Goal: Task Accomplishment & Management: Complete application form

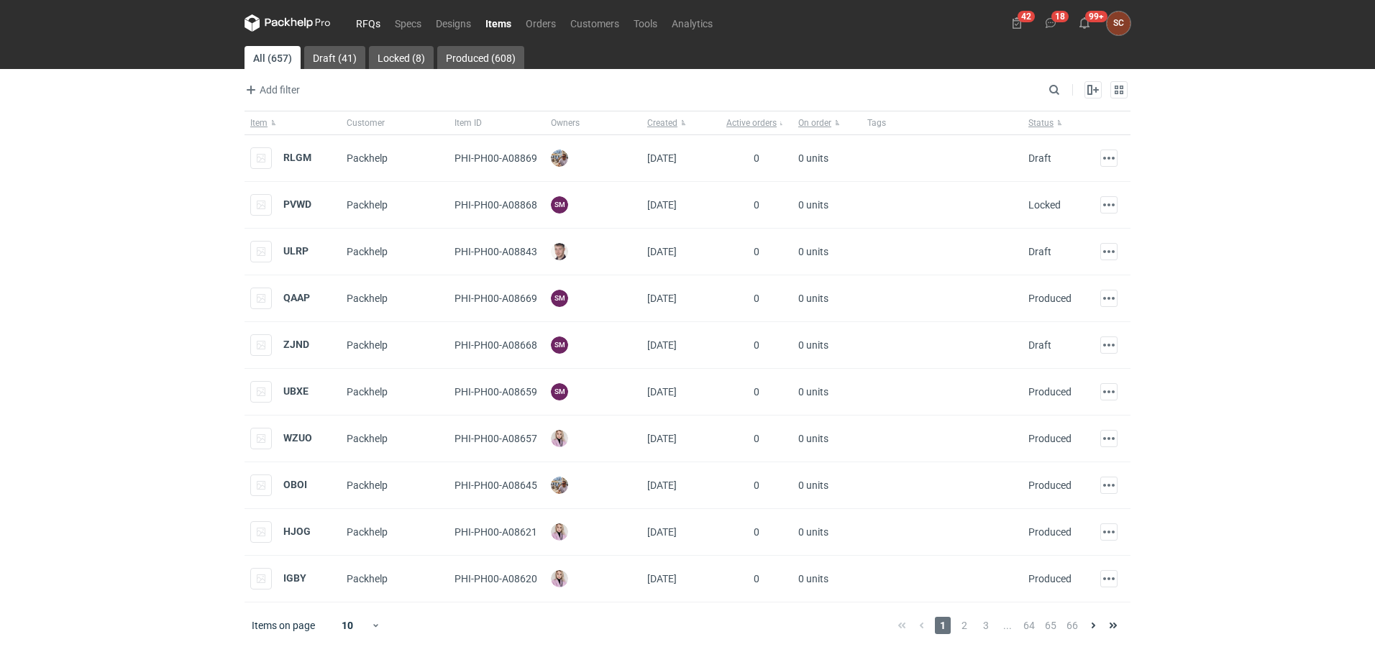
click at [360, 21] on link "RFQs" at bounding box center [368, 22] width 39 height 17
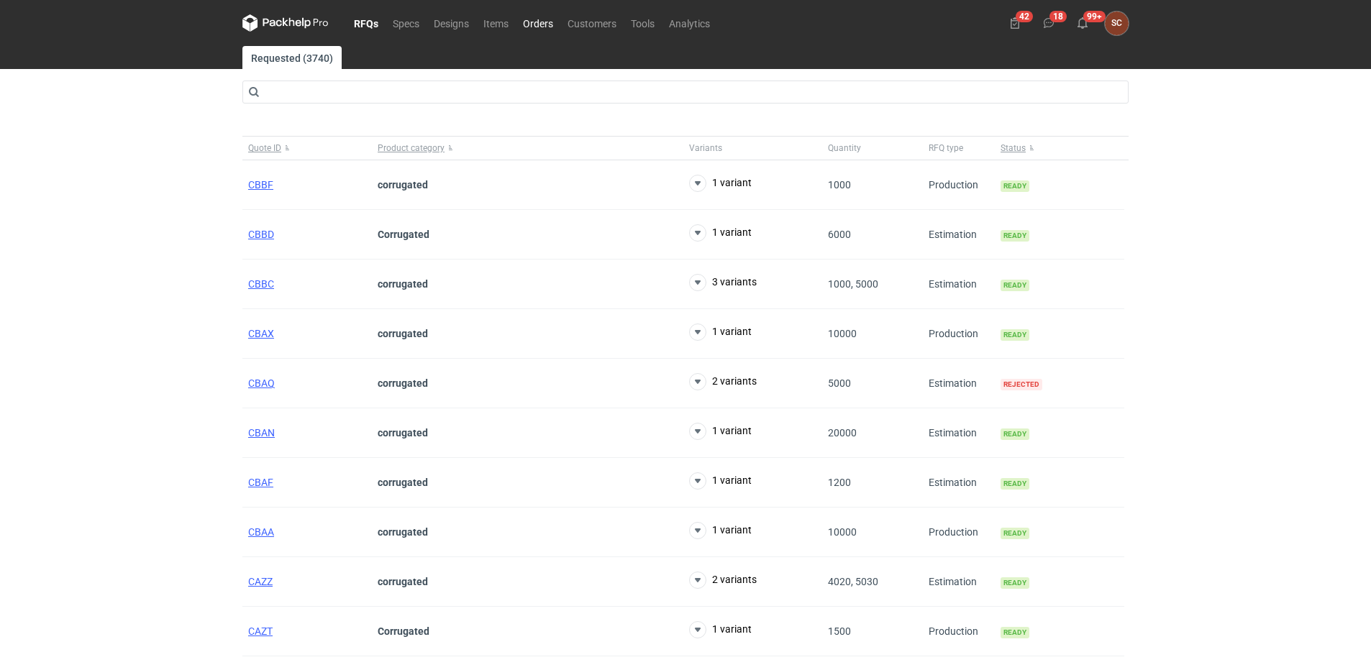
click at [536, 22] on link "Orders" at bounding box center [538, 22] width 45 height 17
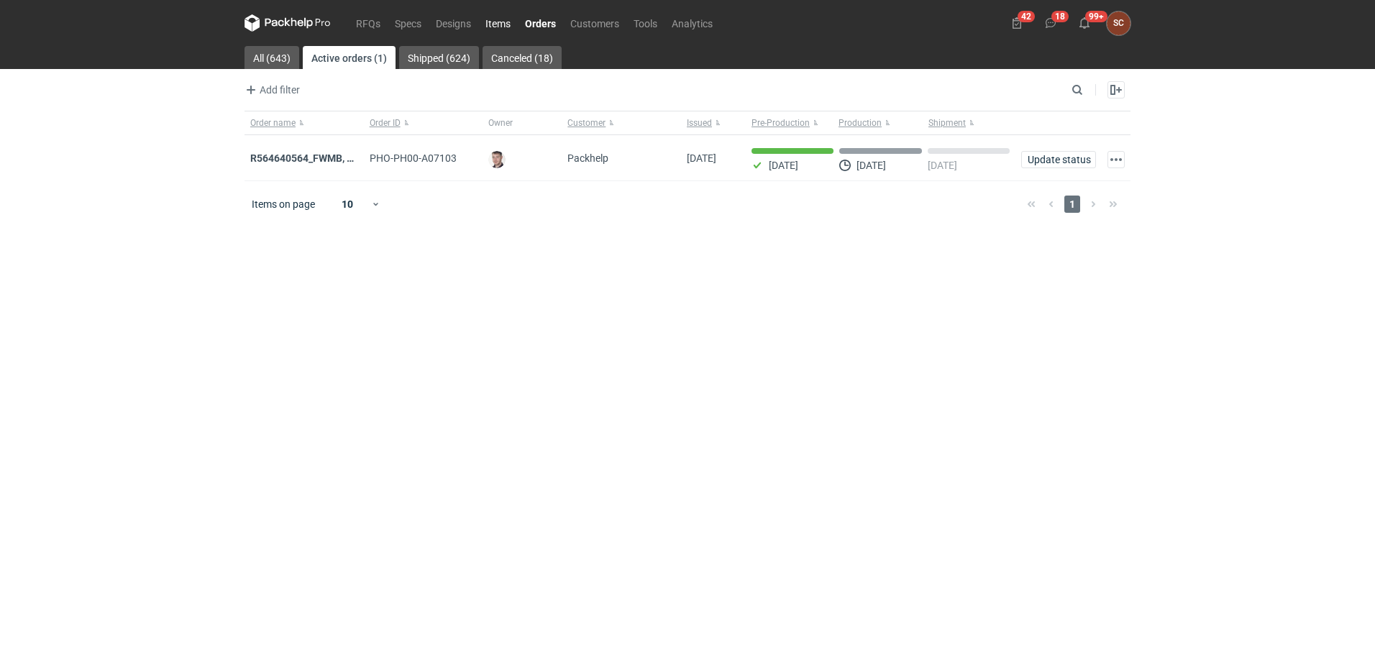
click at [503, 22] on link "Items" at bounding box center [498, 22] width 40 height 17
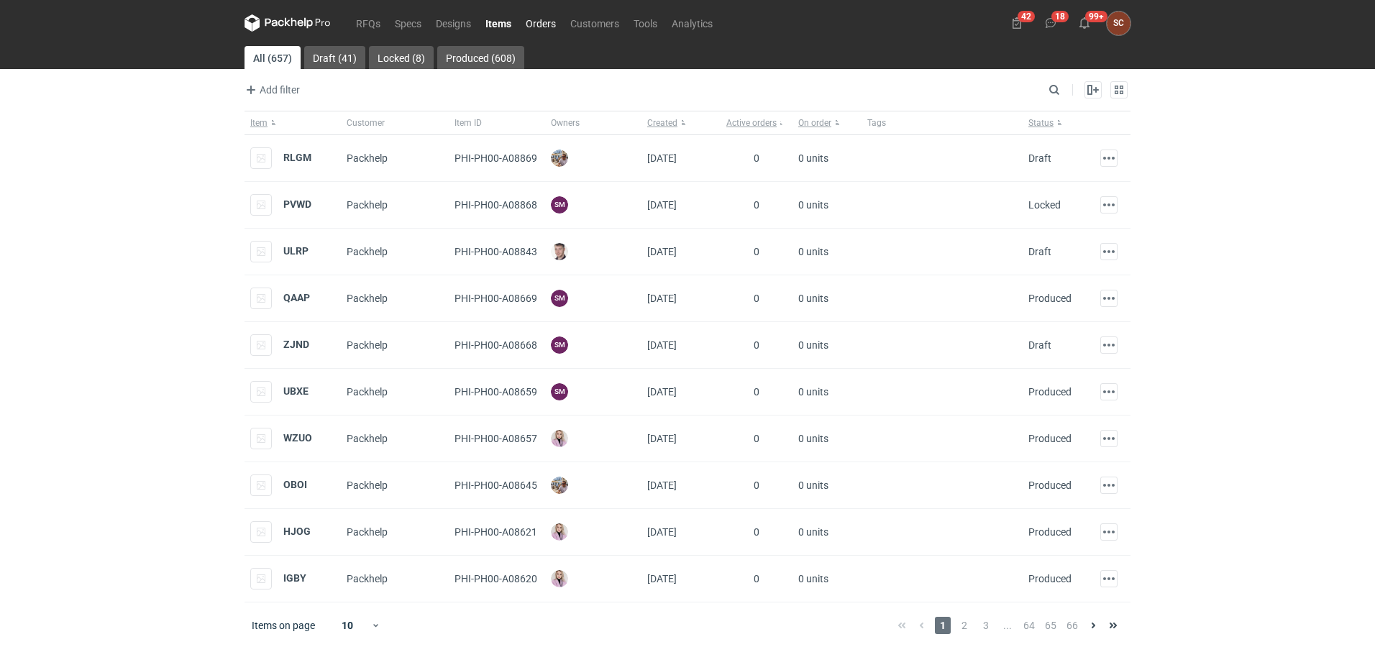
click at [533, 22] on link "Orders" at bounding box center [540, 22] width 45 height 17
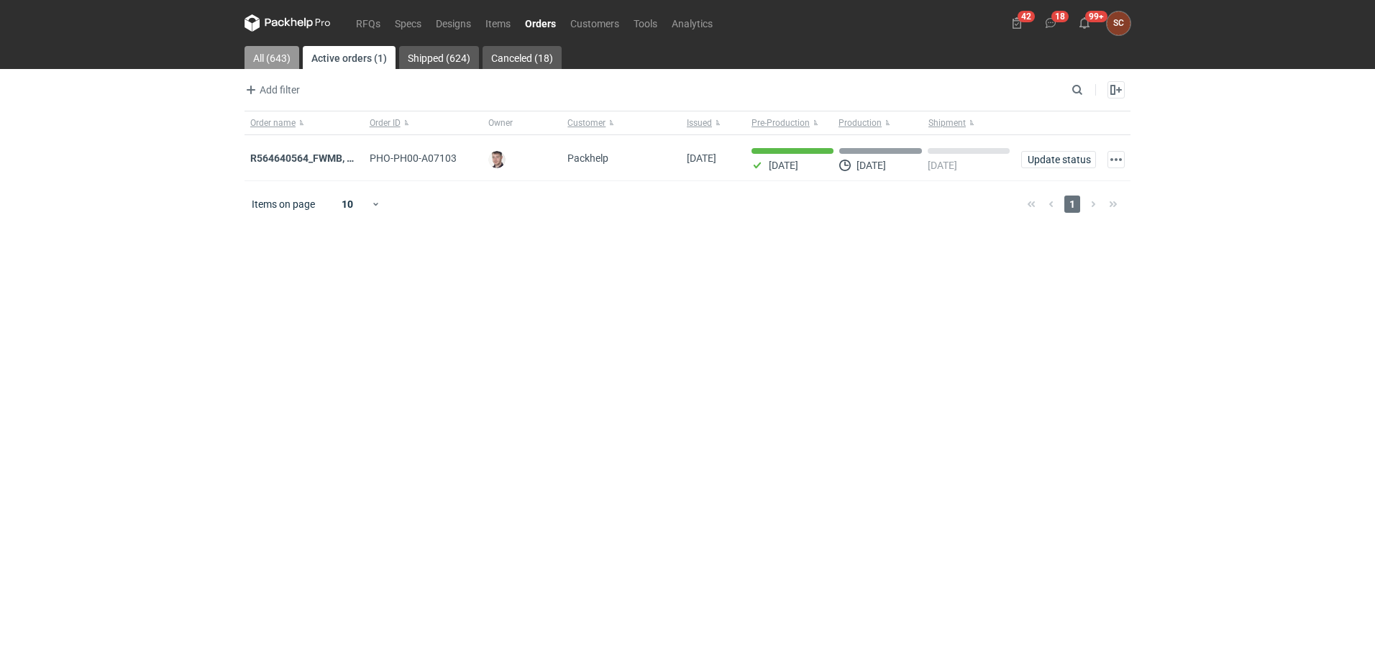
click at [280, 48] on link "All (643)" at bounding box center [272, 57] width 55 height 23
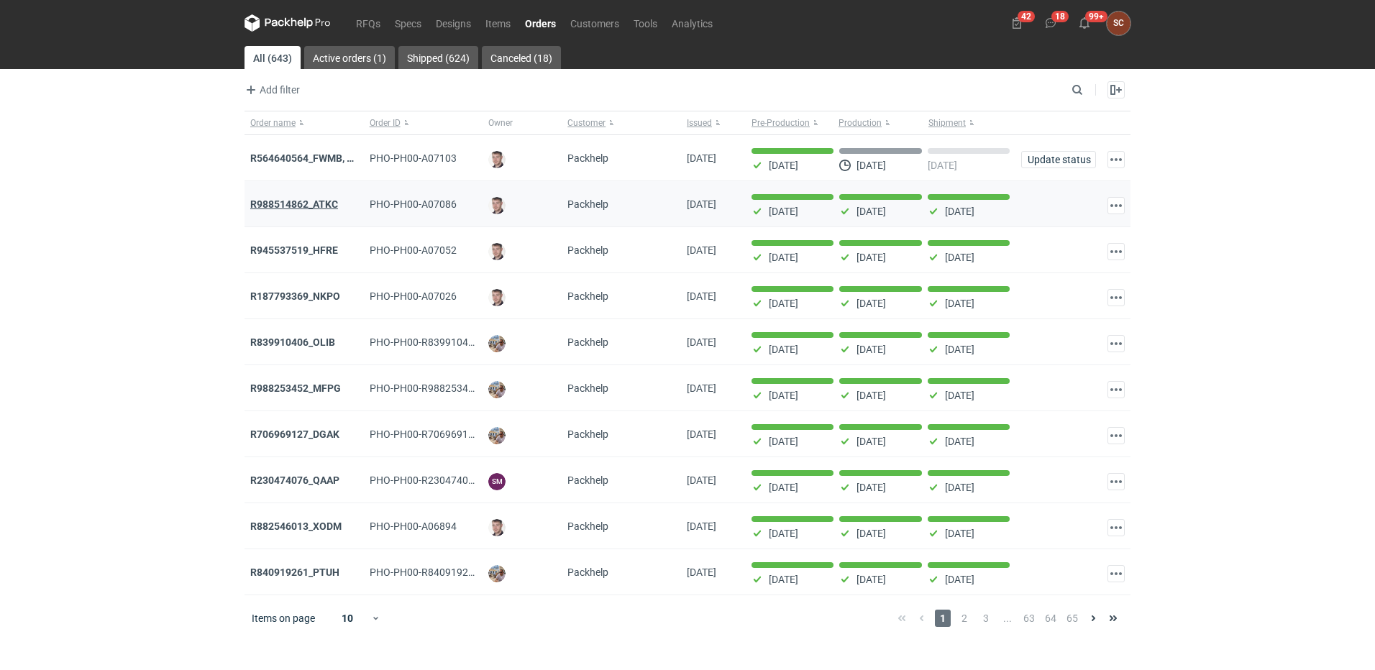
click at [321, 203] on strong "R988514862_ATKC" at bounding box center [294, 204] width 88 height 12
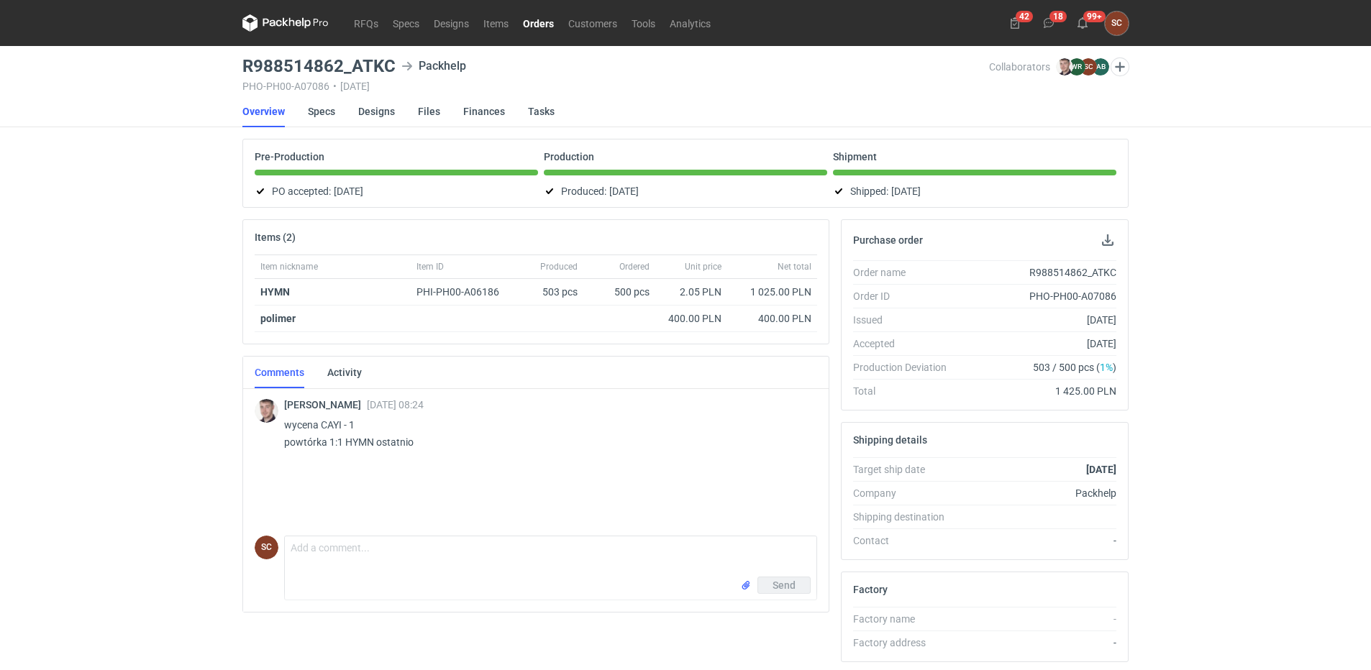
click at [1059, 267] on div "R988514862_ATKC" at bounding box center [1037, 272] width 158 height 14
copy div "R988514862_ATKC"
click at [506, 20] on link "Items" at bounding box center [496, 22] width 40 height 17
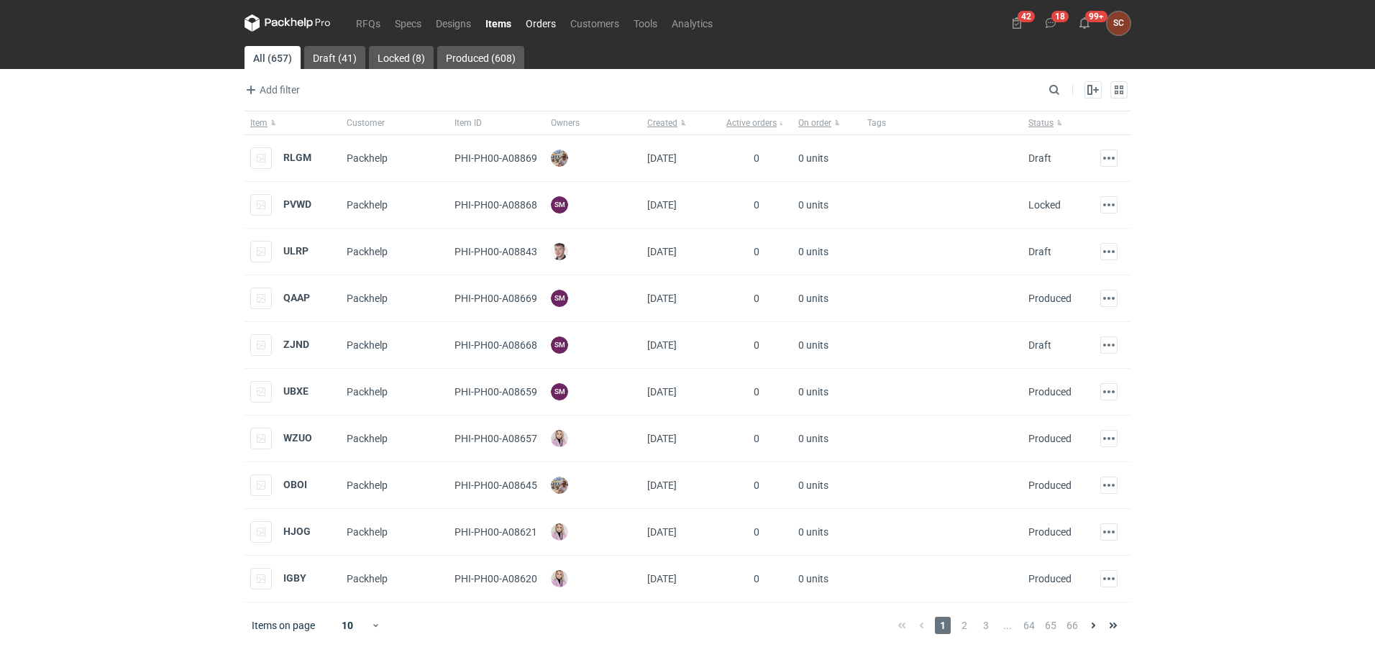
click at [543, 20] on link "Orders" at bounding box center [540, 22] width 45 height 17
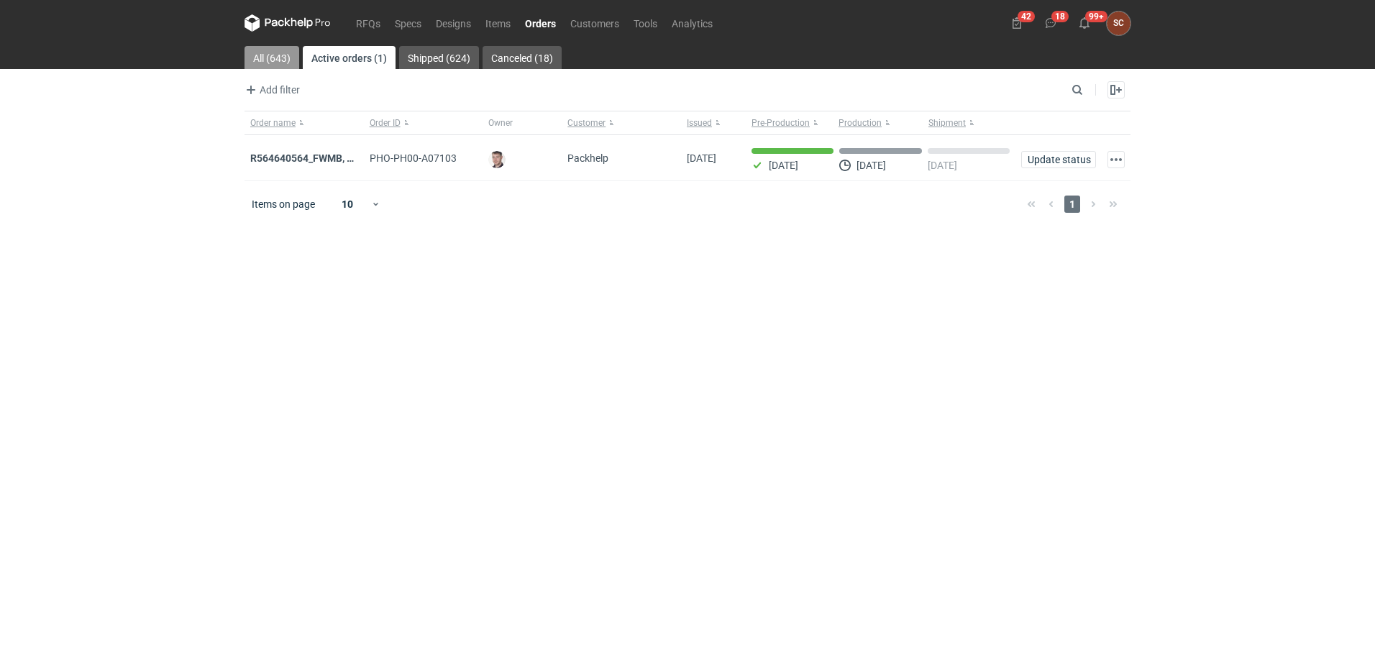
click at [269, 50] on link "All (643)" at bounding box center [272, 57] width 55 height 23
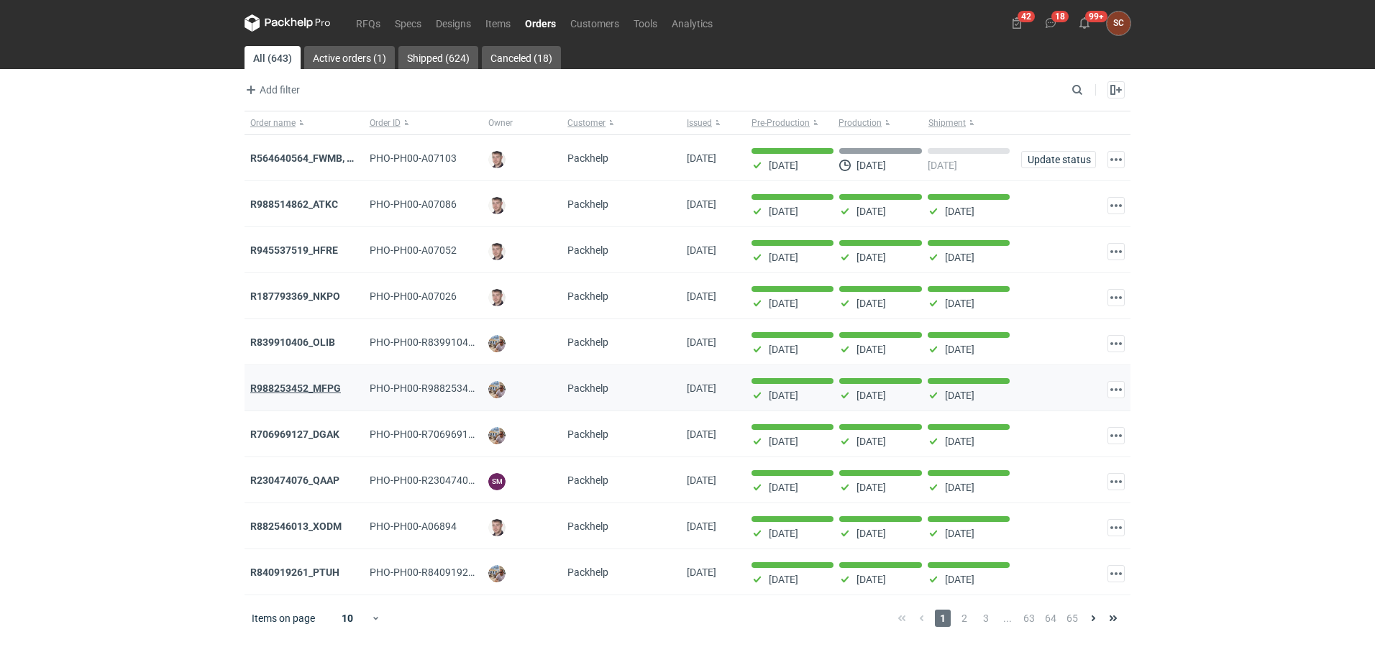
click at [311, 390] on strong "R988253452_MFPG" at bounding box center [295, 389] width 91 height 12
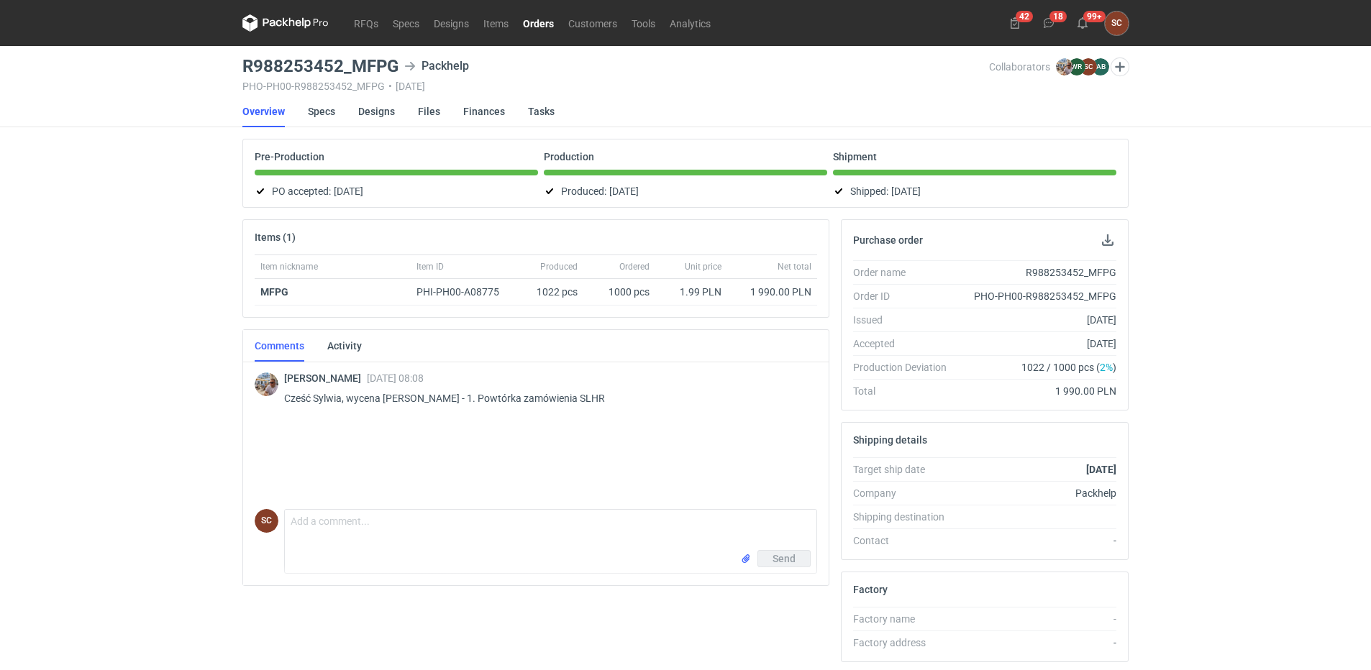
click at [1076, 270] on div "R988253452_MFPG" at bounding box center [1037, 272] width 158 height 14
copy div "R988253452_MFPG"
click at [534, 22] on link "Orders" at bounding box center [538, 22] width 45 height 17
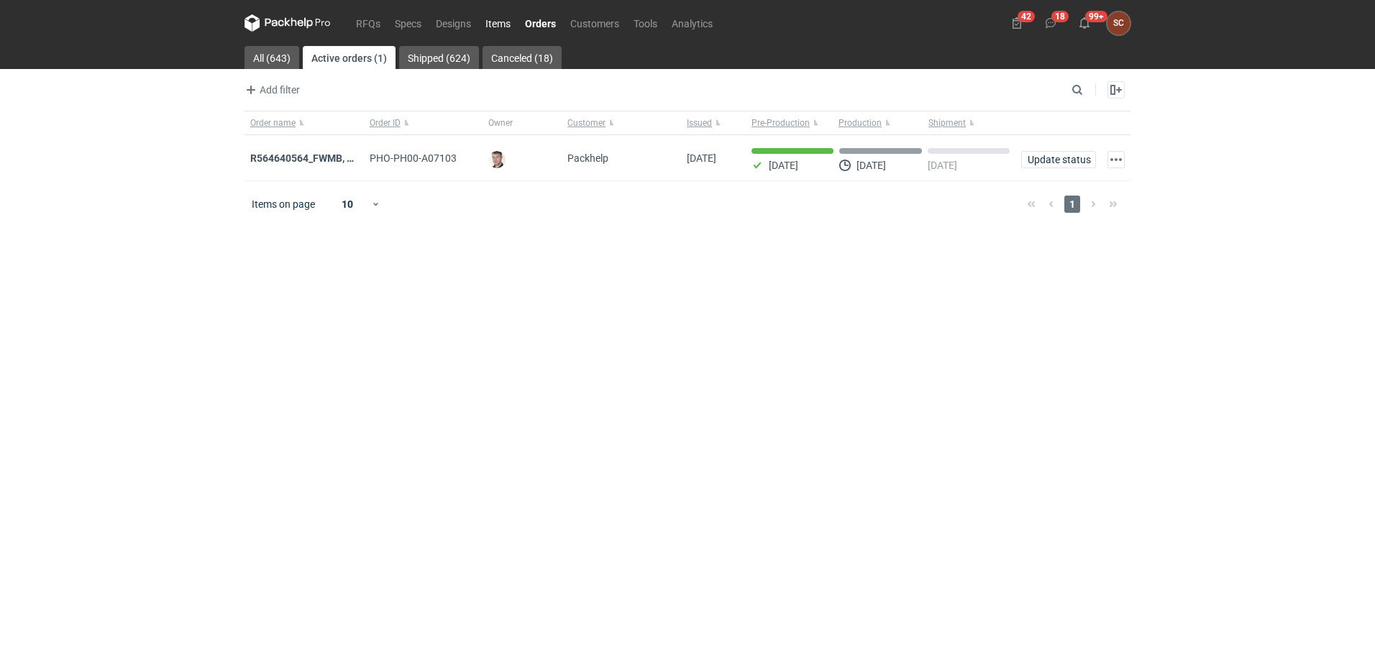
click at [498, 19] on link "Items" at bounding box center [498, 22] width 40 height 17
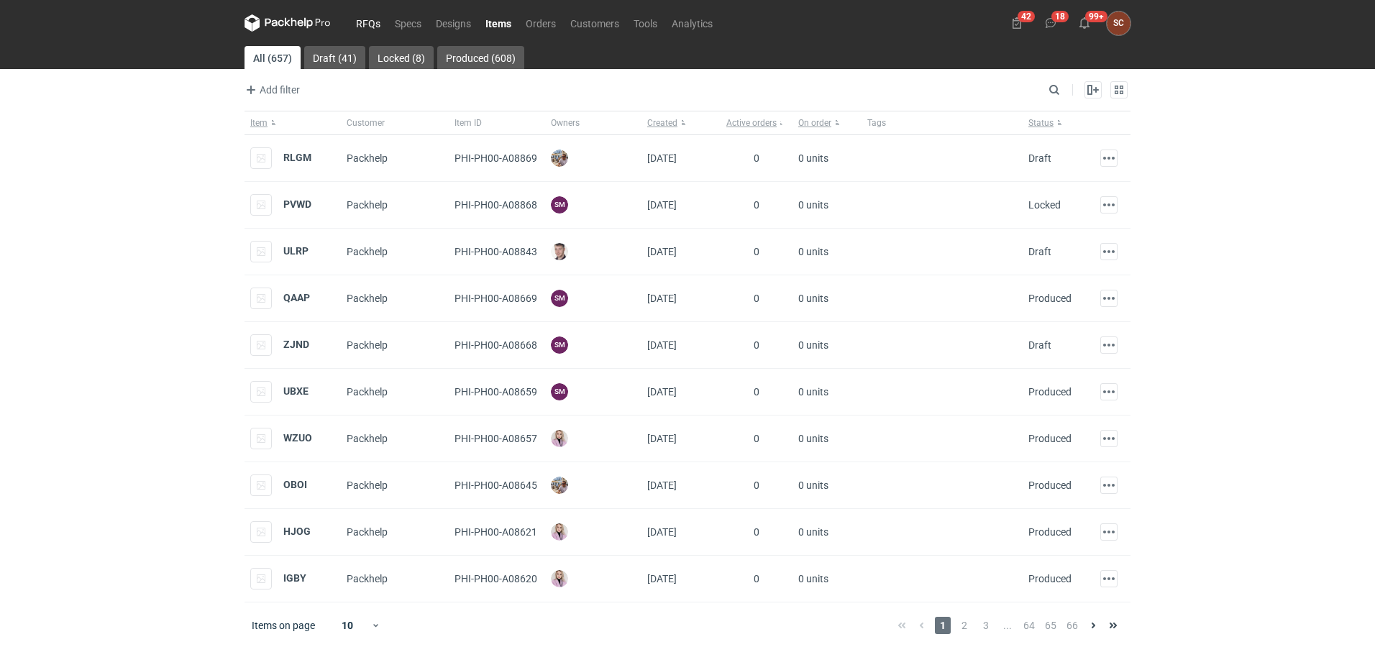
click at [374, 22] on link "RFQs" at bounding box center [368, 22] width 39 height 17
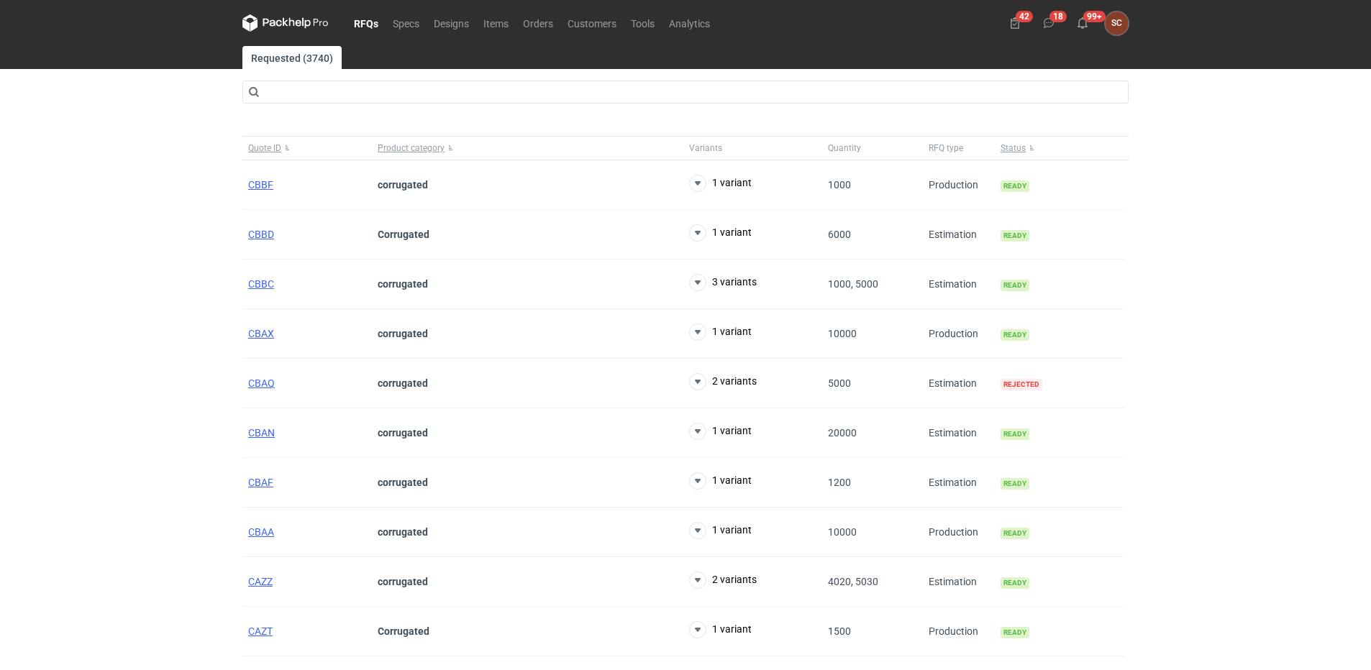
click at [1062, 20] on div "42 18 99+ SC [PERSON_NAME] [PERSON_NAME][EMAIL_ADDRESS][PERSON_NAME][DOMAIN_NAM…" at bounding box center [1065, 24] width 125 height 24
click at [542, 22] on link "Orders" at bounding box center [538, 22] width 45 height 17
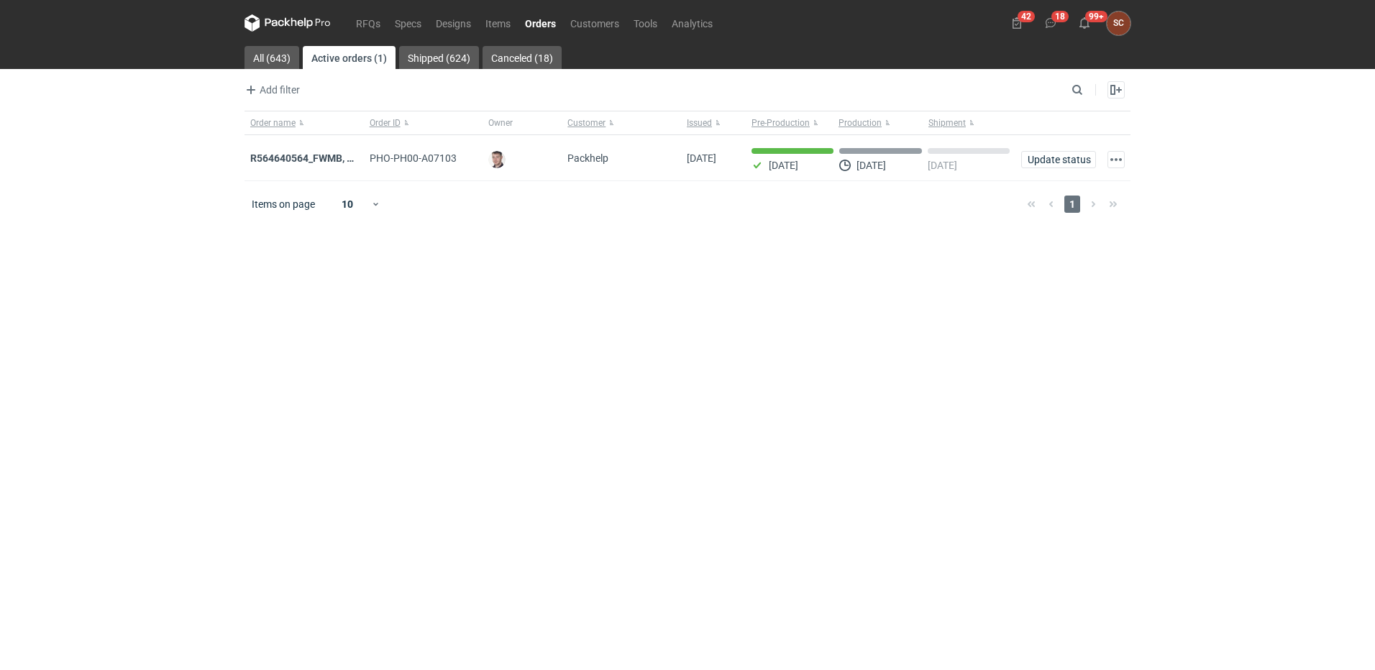
click at [763, 227] on div "Items on page 10 1" at bounding box center [688, 204] width 886 height 46
click at [493, 17] on link "Items" at bounding box center [498, 22] width 40 height 17
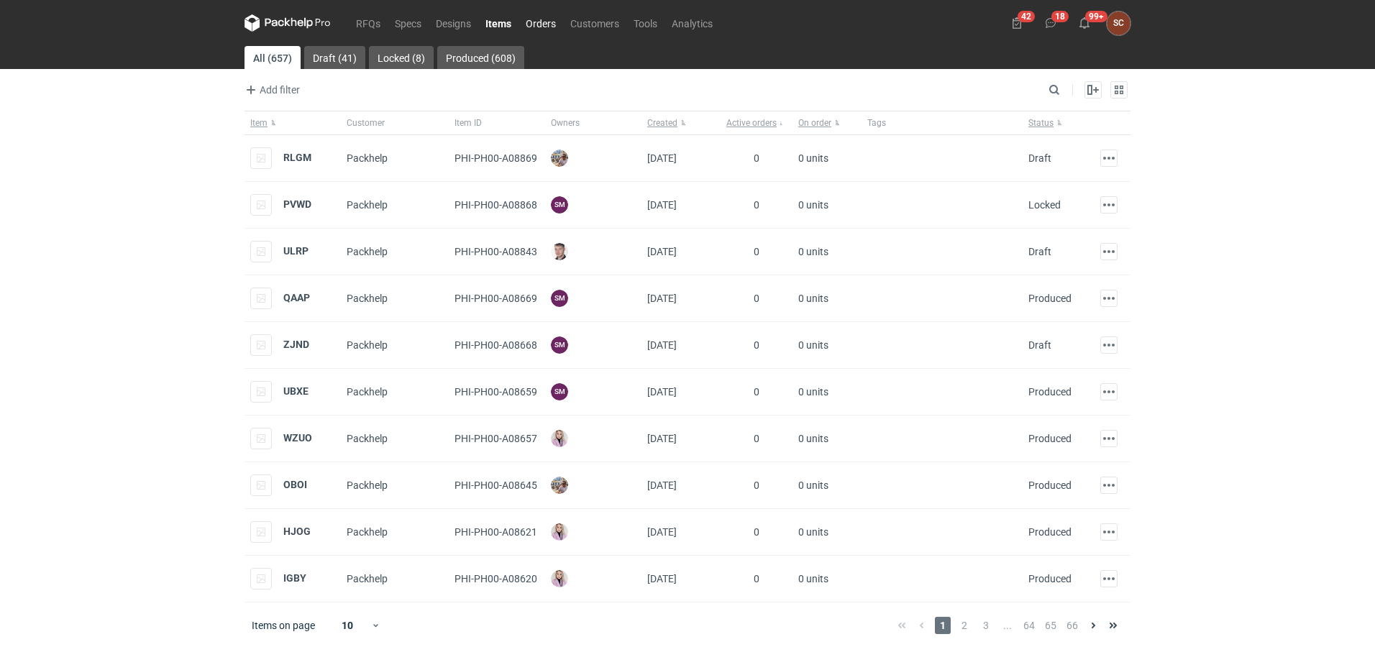
click at [531, 26] on link "Orders" at bounding box center [540, 22] width 45 height 17
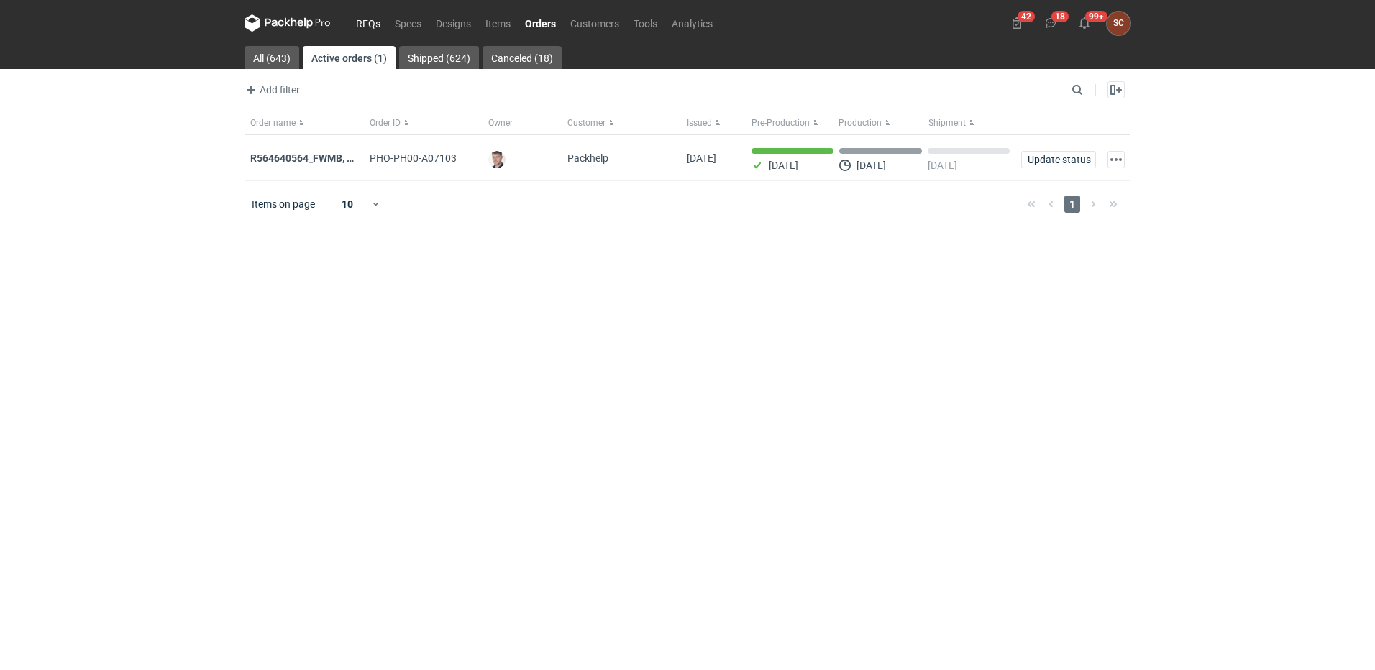
click at [353, 22] on link "RFQs" at bounding box center [368, 22] width 39 height 17
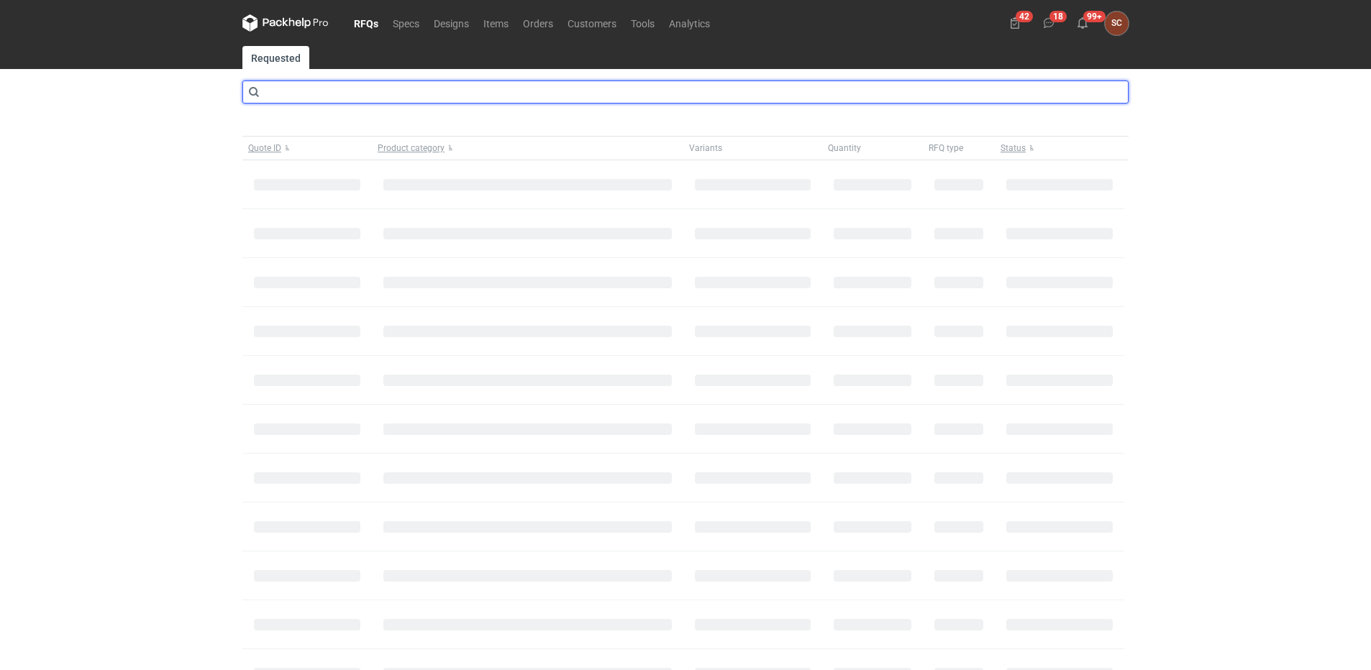
click at [384, 93] on input "text" at bounding box center [685, 92] width 886 height 23
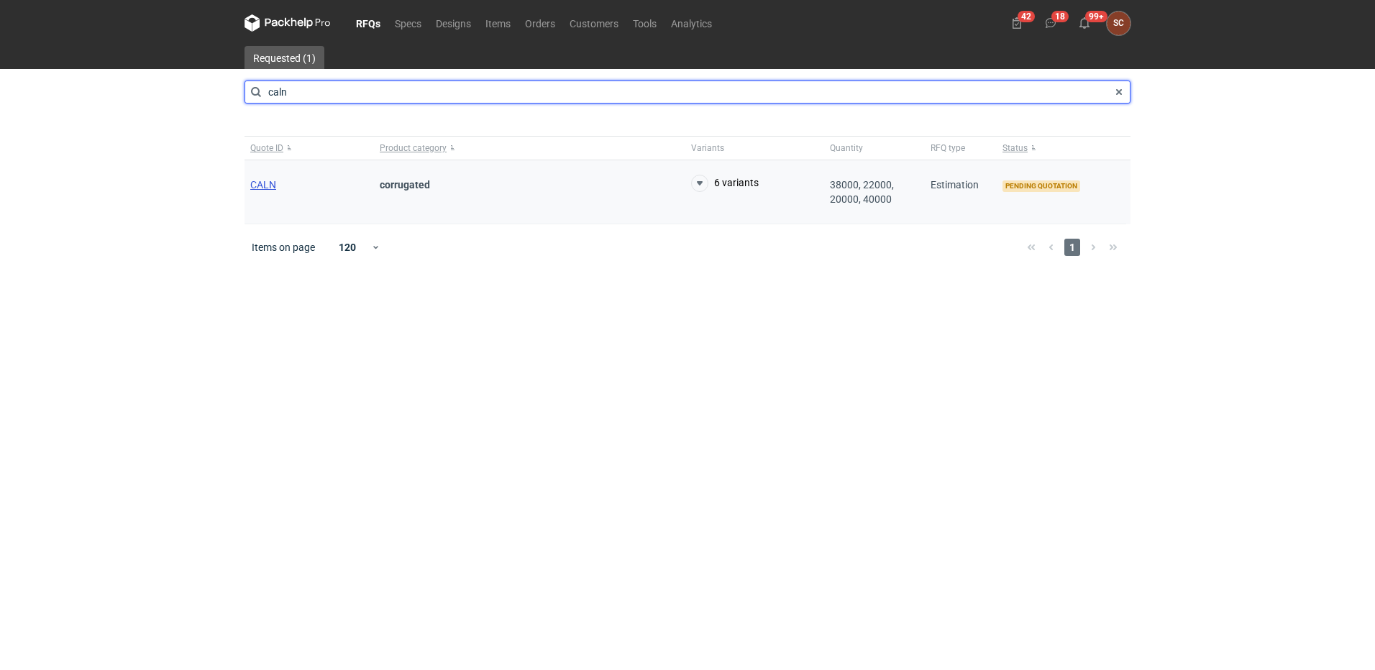
type input "caln"
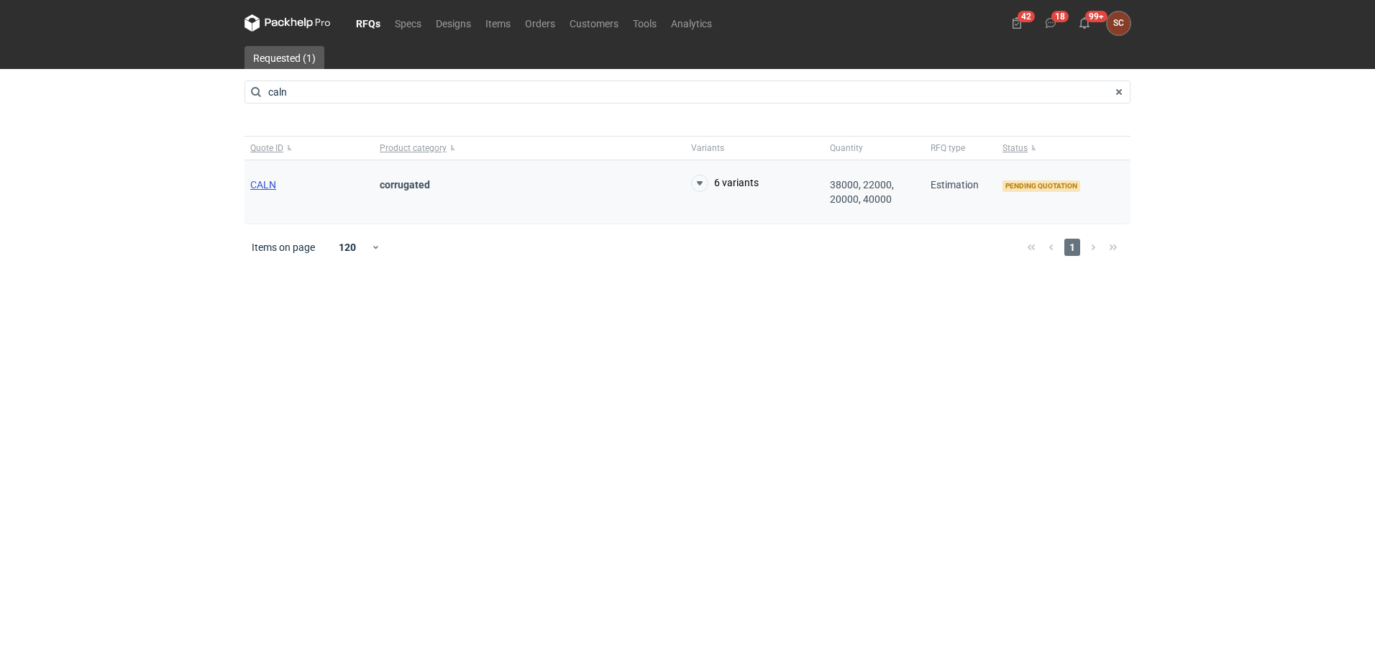
click at [265, 190] on span "CALN" at bounding box center [263, 185] width 26 height 12
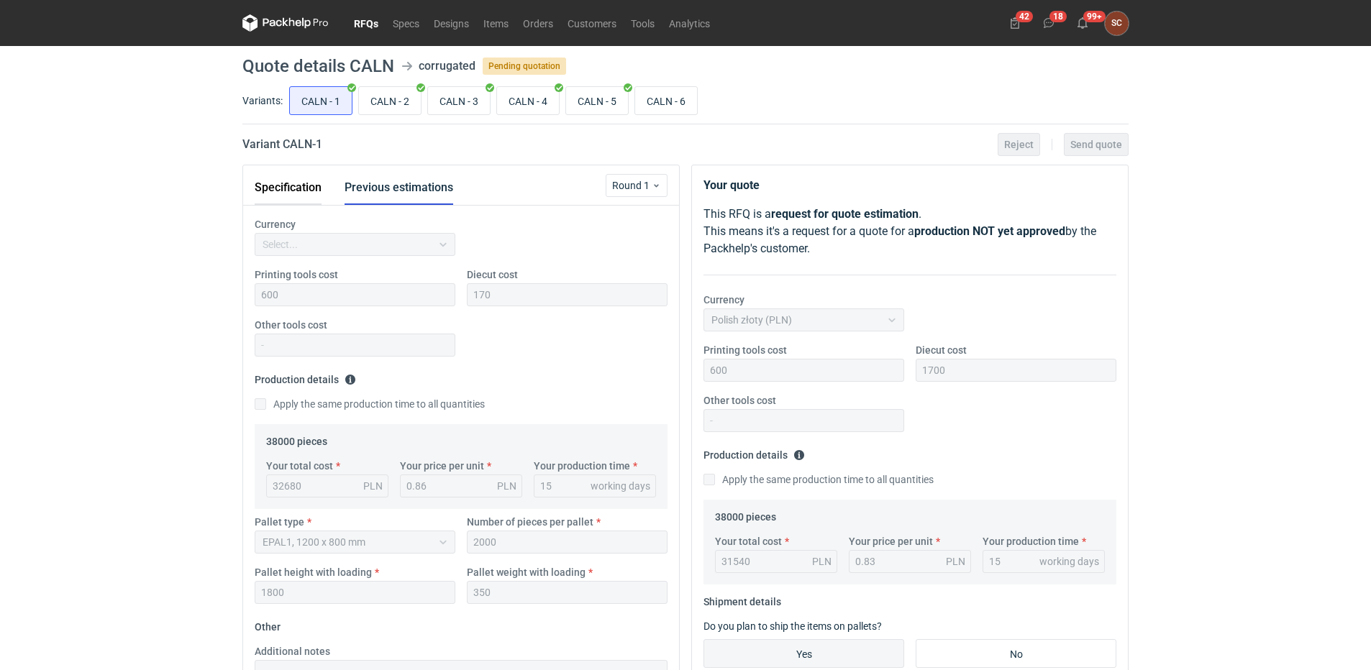
scroll to position [227, 0]
click at [664, 99] on input "CALN - 6" at bounding box center [666, 100] width 62 height 27
radio input "true"
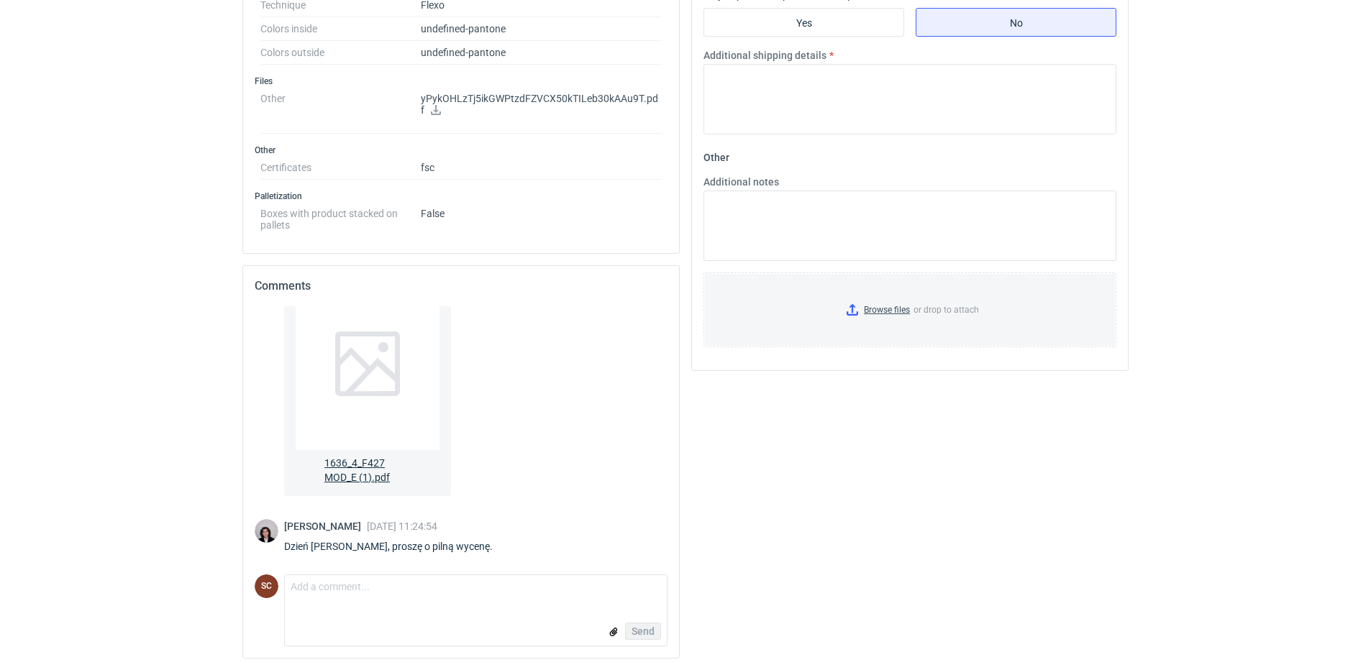
scroll to position [83, 0]
click at [380, 466] on span "1636_4_F427 MOD_E (1).pdf" at bounding box center [367, 465] width 86 height 35
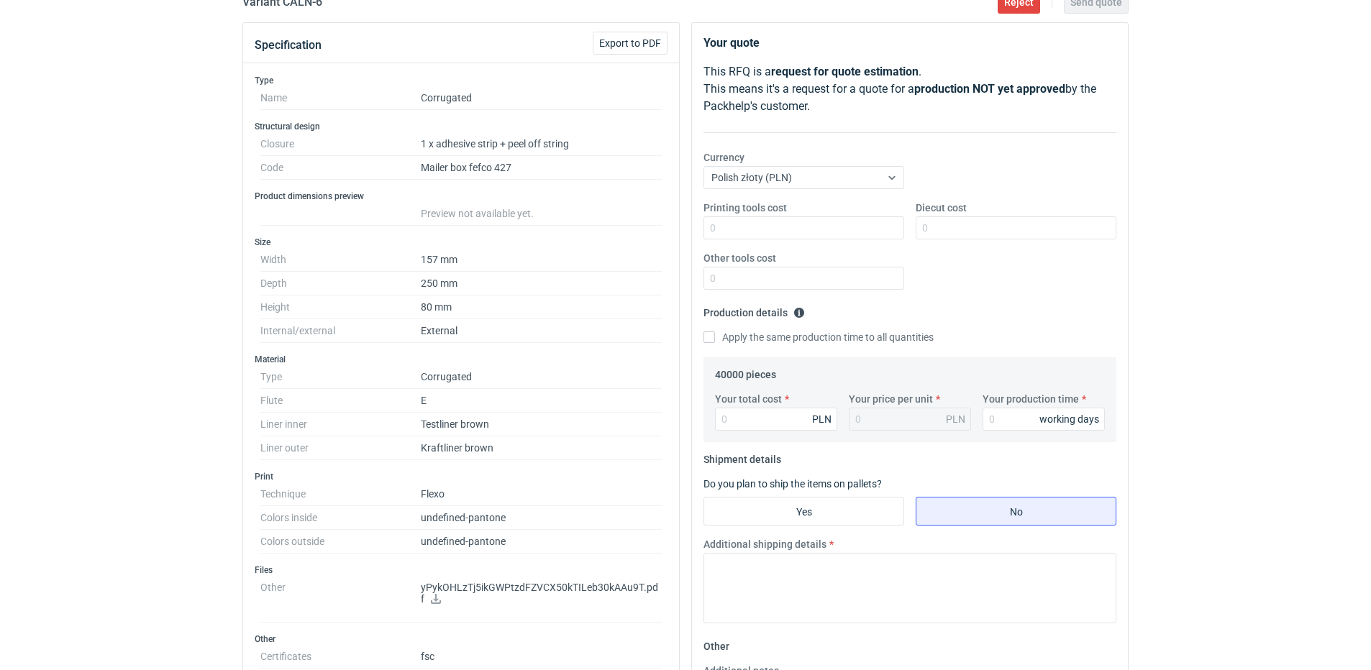
scroll to position [144, 0]
click at [433, 598] on icon at bounding box center [436, 598] width 10 height 10
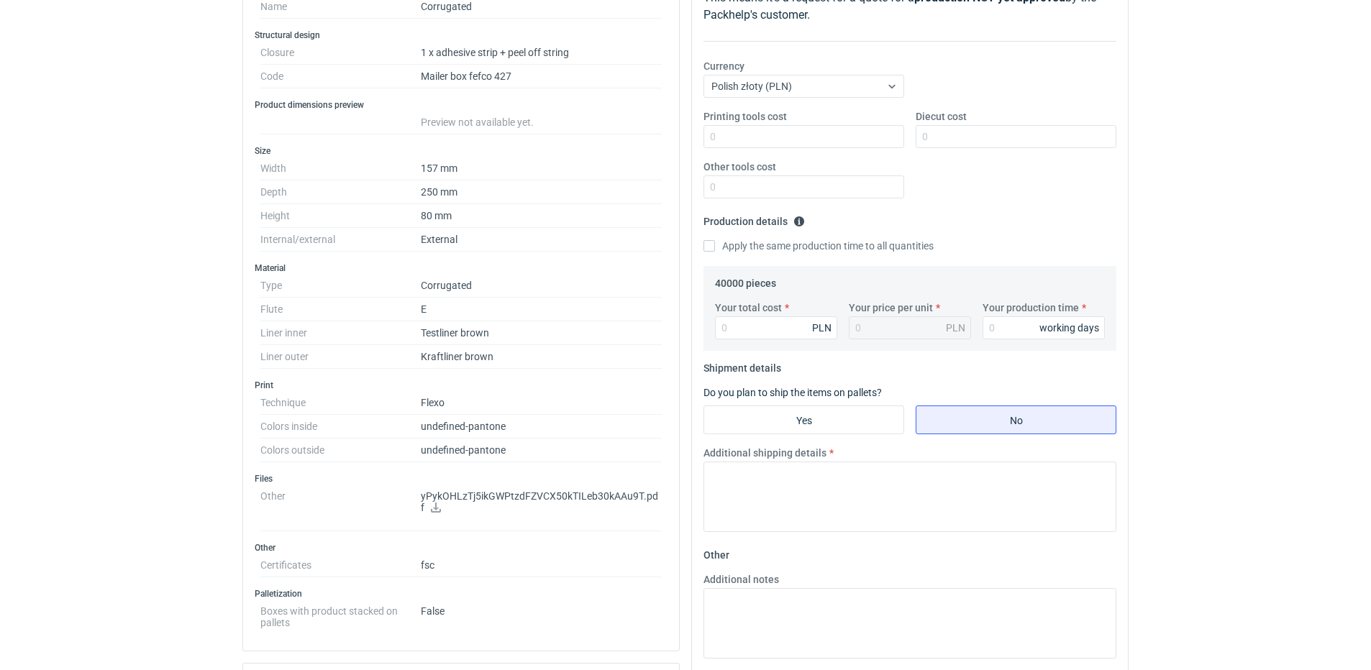
scroll to position [0, 0]
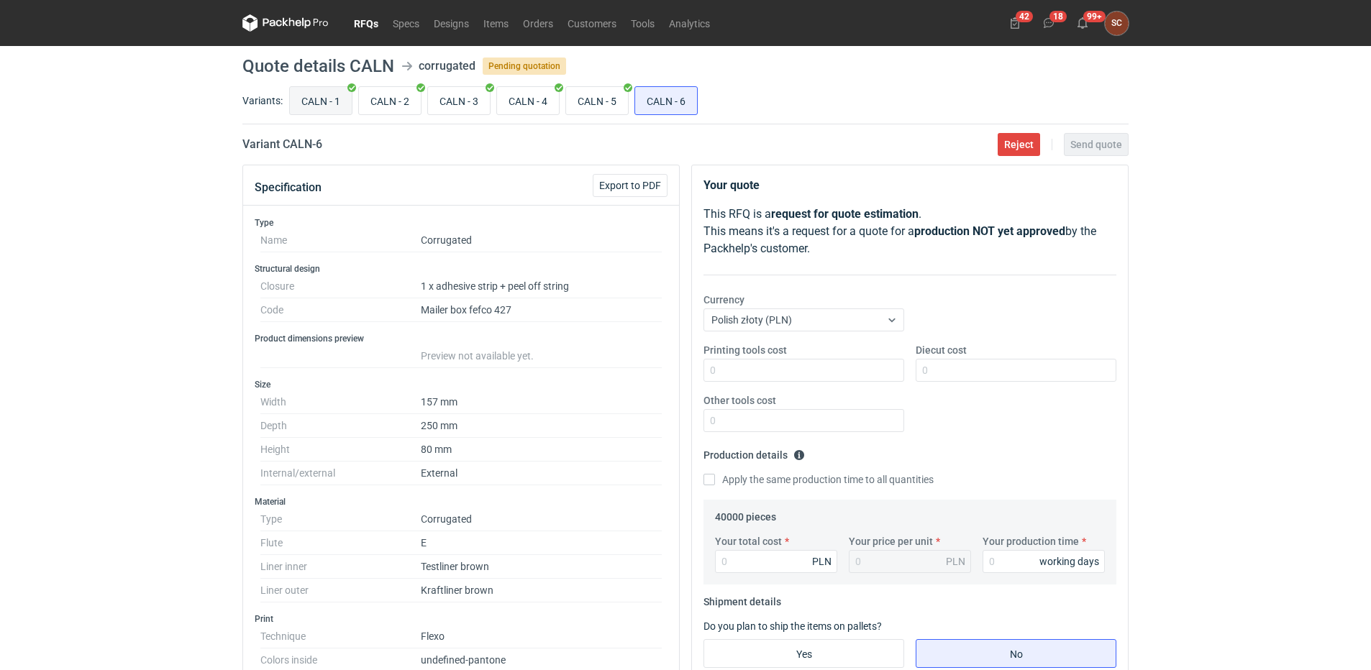
click at [332, 101] on input "CALN - 1" at bounding box center [321, 100] width 62 height 27
radio input "true"
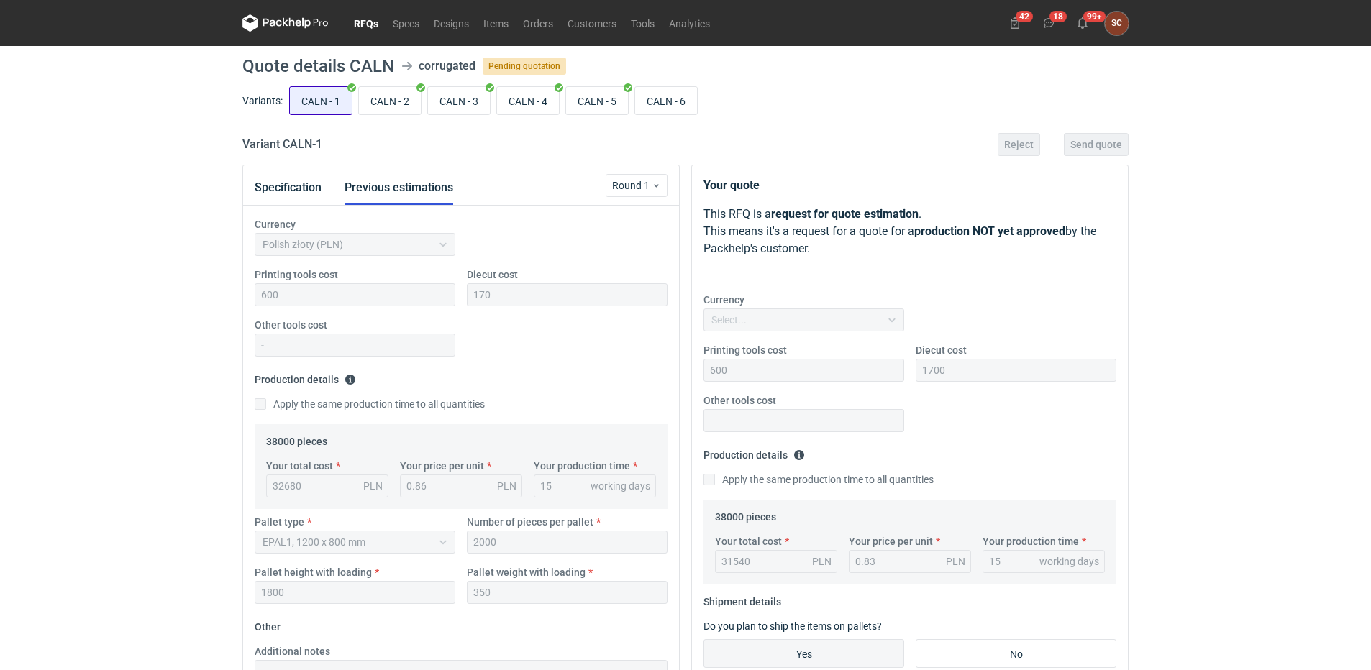
scroll to position [227, 0]
click at [319, 191] on button "Specification" at bounding box center [288, 187] width 67 height 35
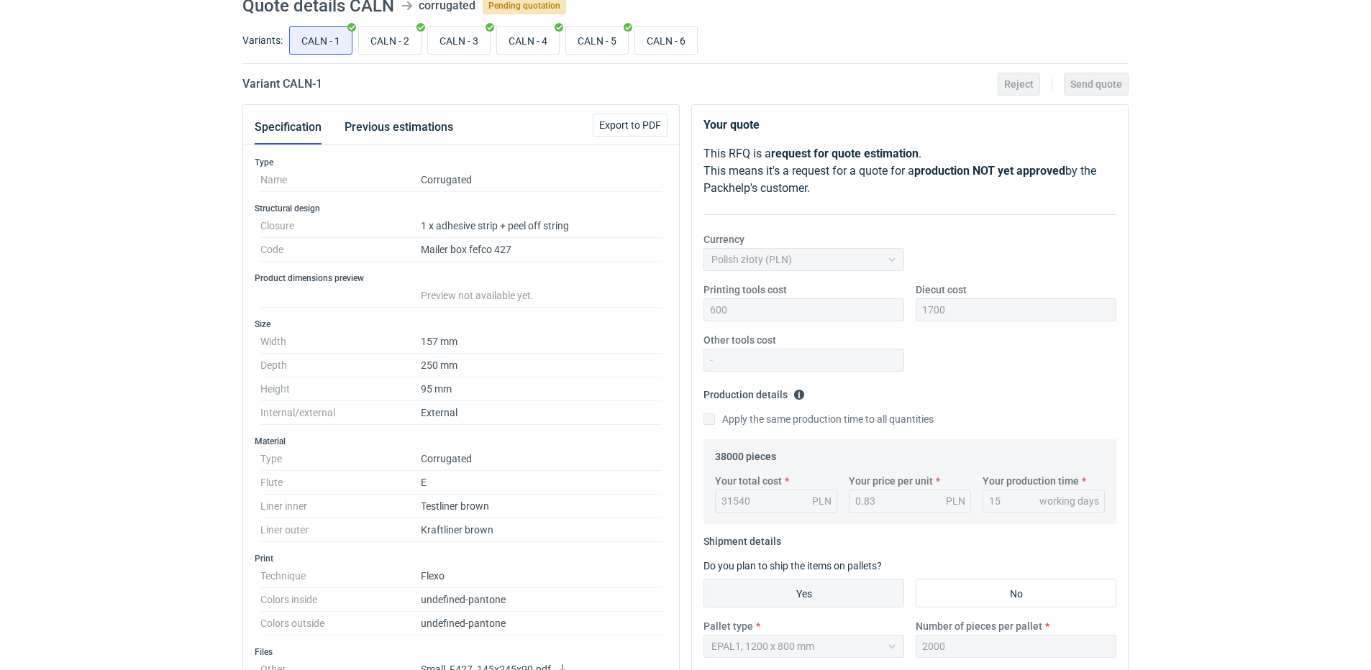
scroll to position [0, 0]
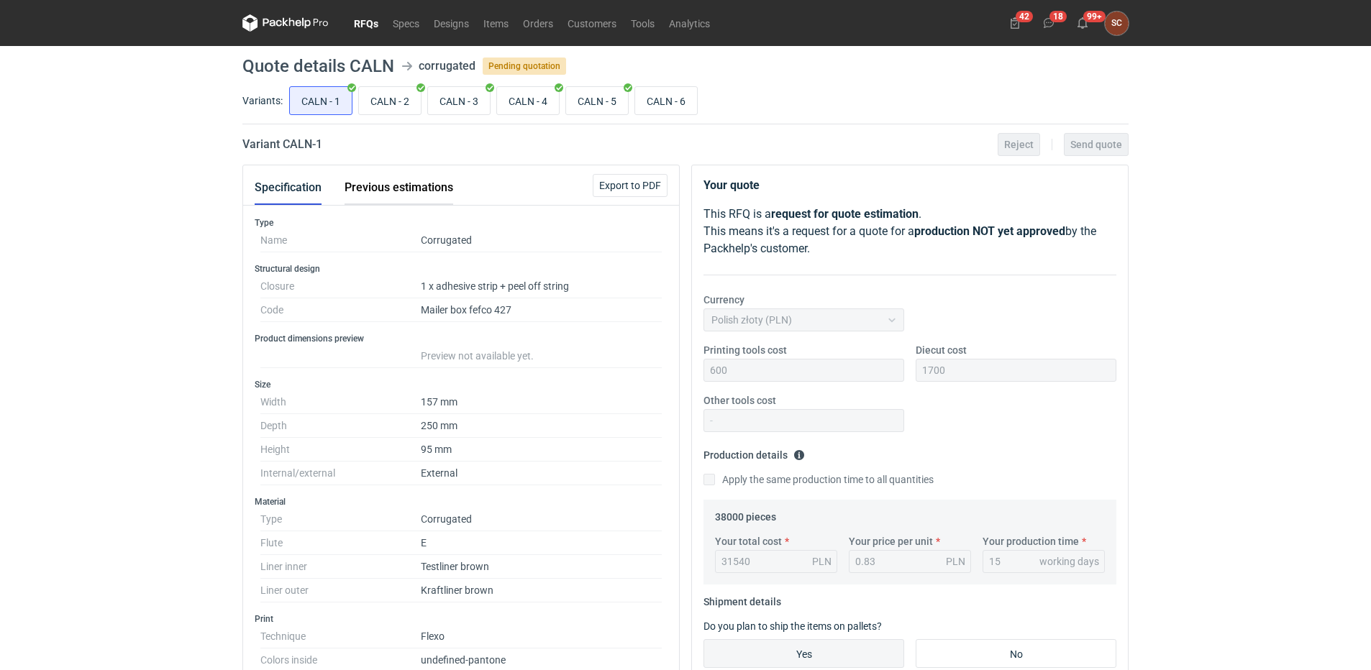
click at [389, 193] on button "Previous estimations" at bounding box center [398, 187] width 109 height 35
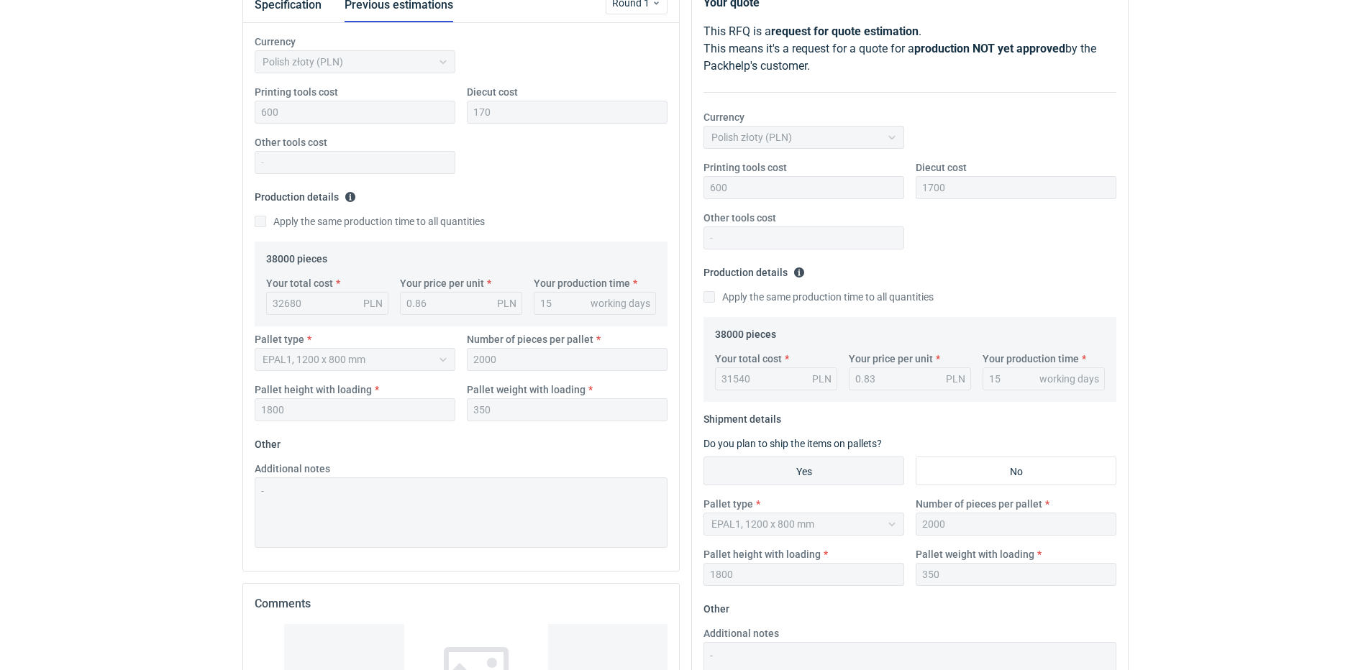
scroll to position [216, 0]
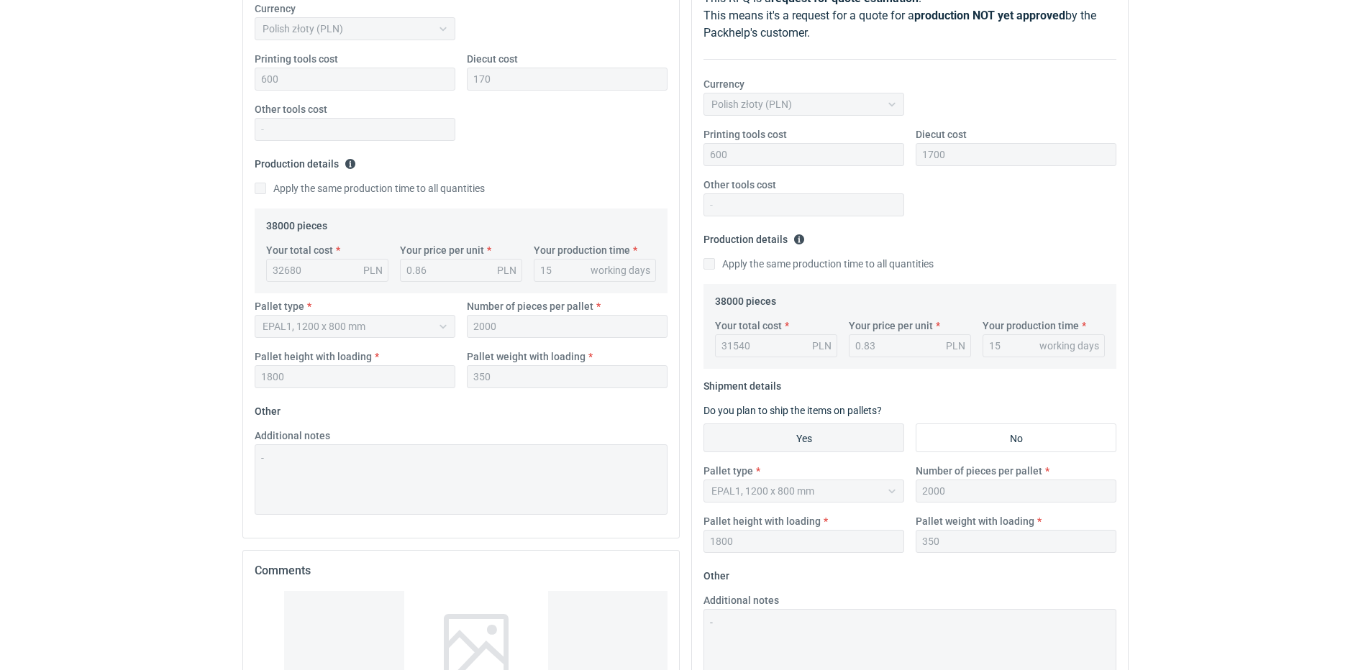
click at [492, 631] on div at bounding box center [476, 646] width 144 height 173
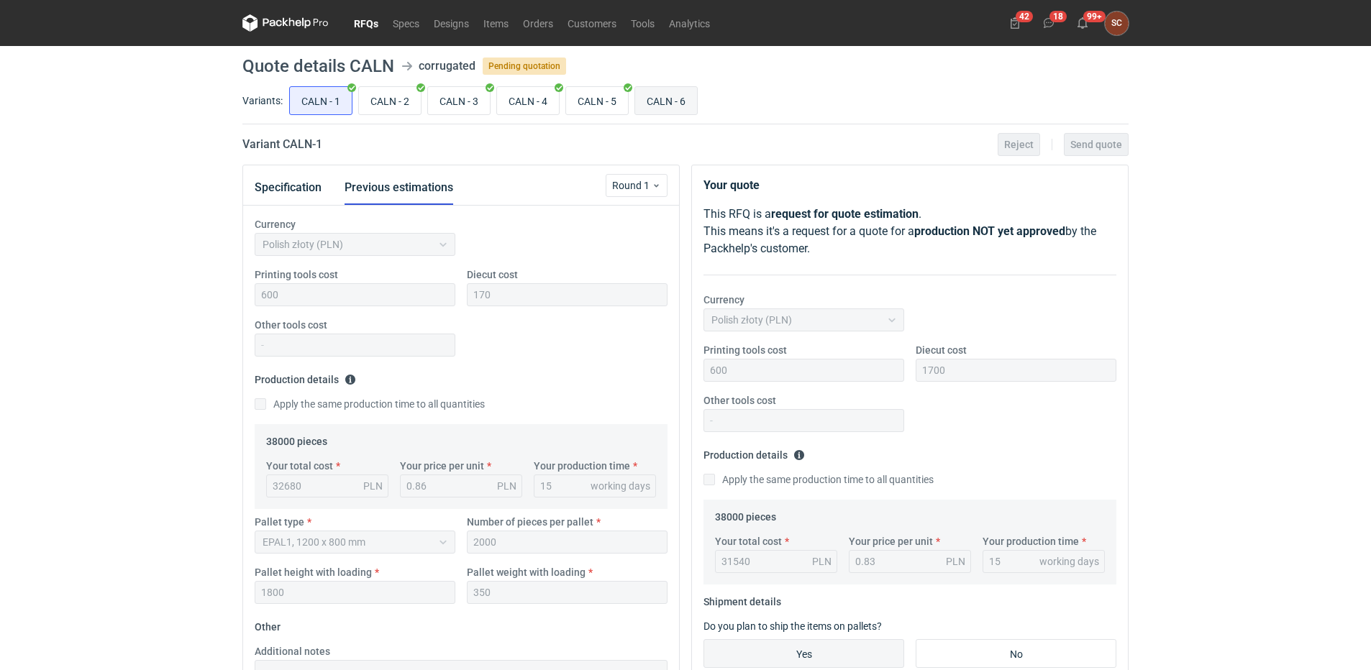
click at [683, 99] on input "CALN - 6" at bounding box center [666, 100] width 62 height 27
radio input "true"
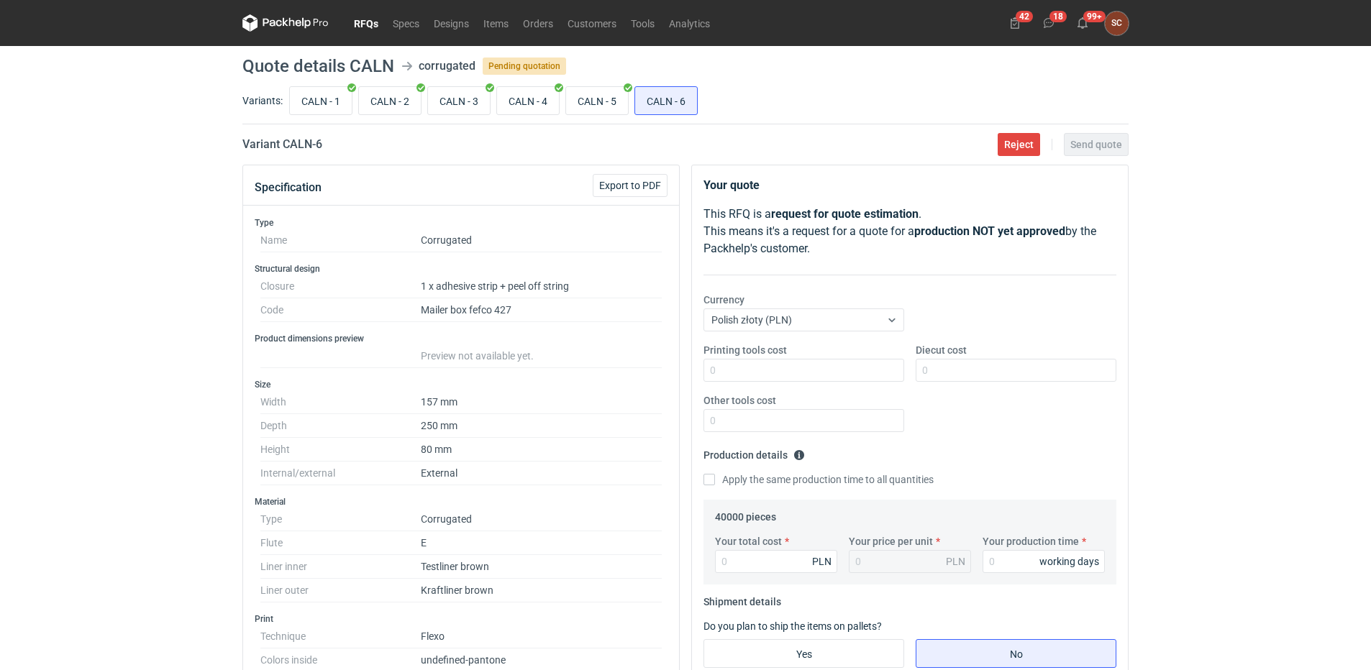
scroll to position [83, 0]
click at [751, 363] on input "Printing tools cost" at bounding box center [803, 370] width 201 height 23
type input "600"
click at [975, 368] on input "Diecut cost" at bounding box center [1015, 370] width 201 height 23
type input "1700"
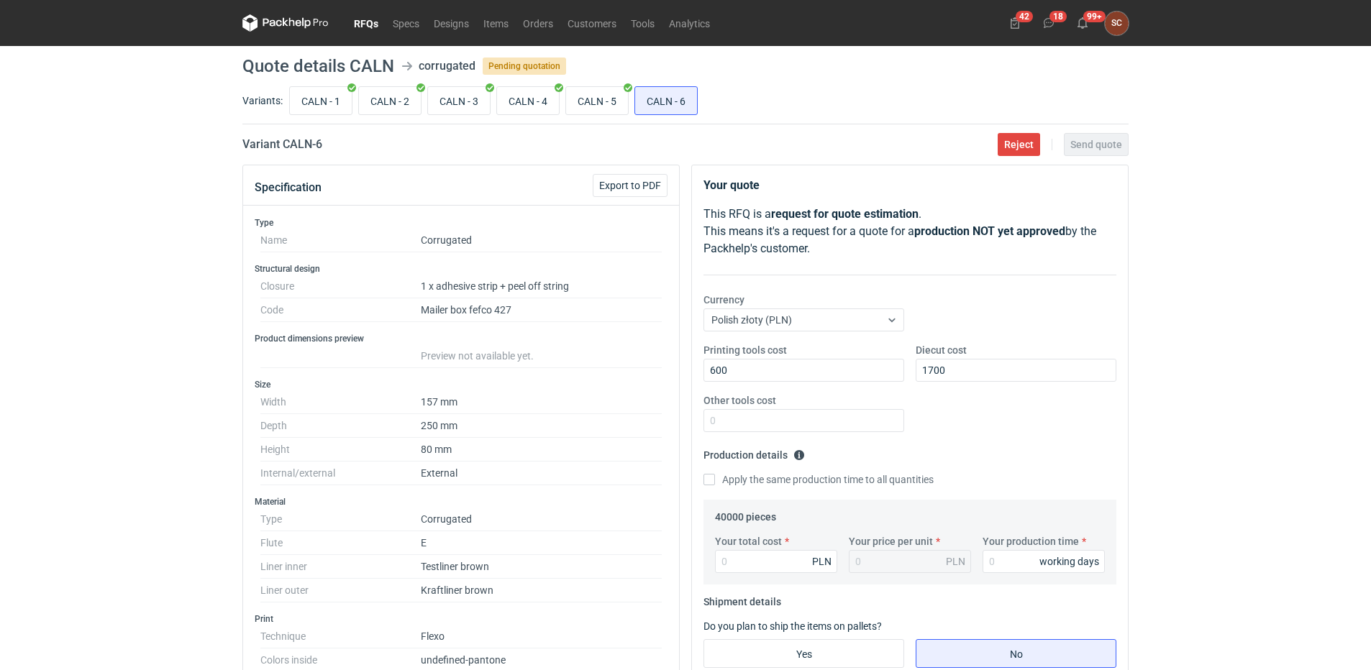
click at [970, 415] on div "Printing tools cost 600 Diecut cost 1700 Other tools cost" at bounding box center [910, 393] width 424 height 101
click at [1025, 442] on div "Printing tools cost 600 Diecut cost 1700 Other tools cost" at bounding box center [910, 393] width 424 height 101
click at [708, 478] on input "Apply the same production time to all quantities" at bounding box center [709, 480] width 12 height 12
checkbox input "true"
click at [321, 97] on input "CALN - 1" at bounding box center [321, 100] width 62 height 27
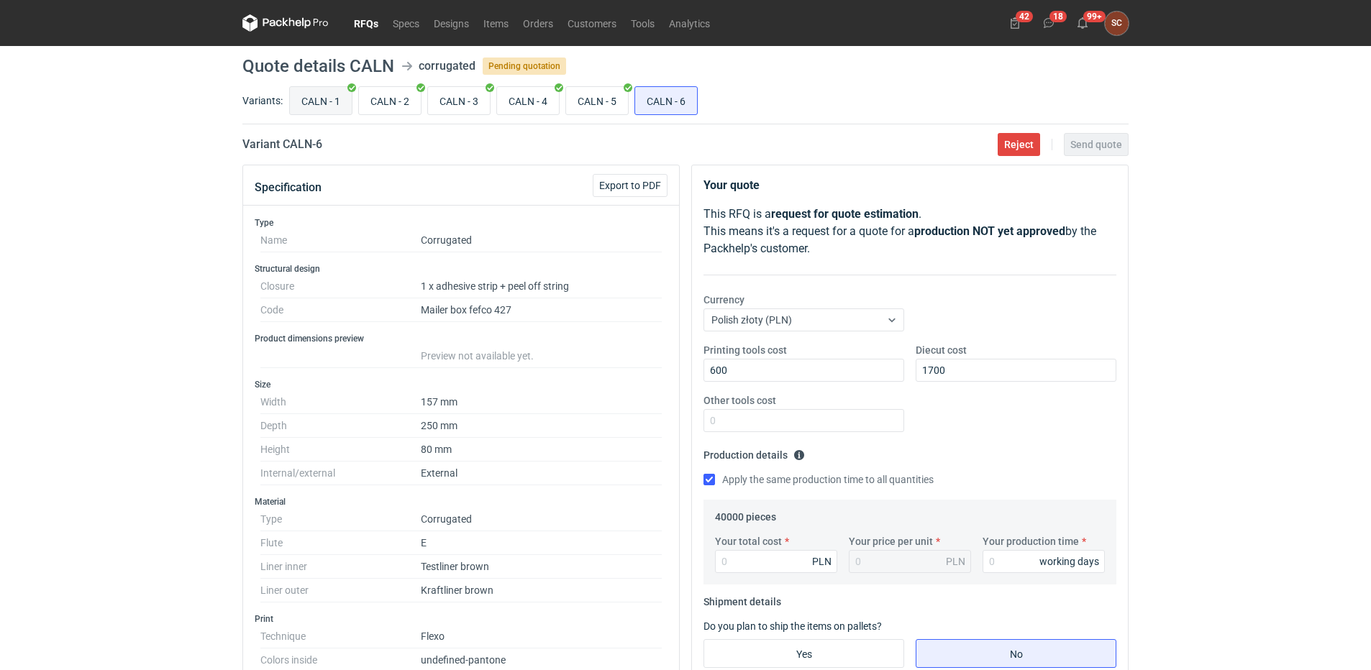
radio input "true"
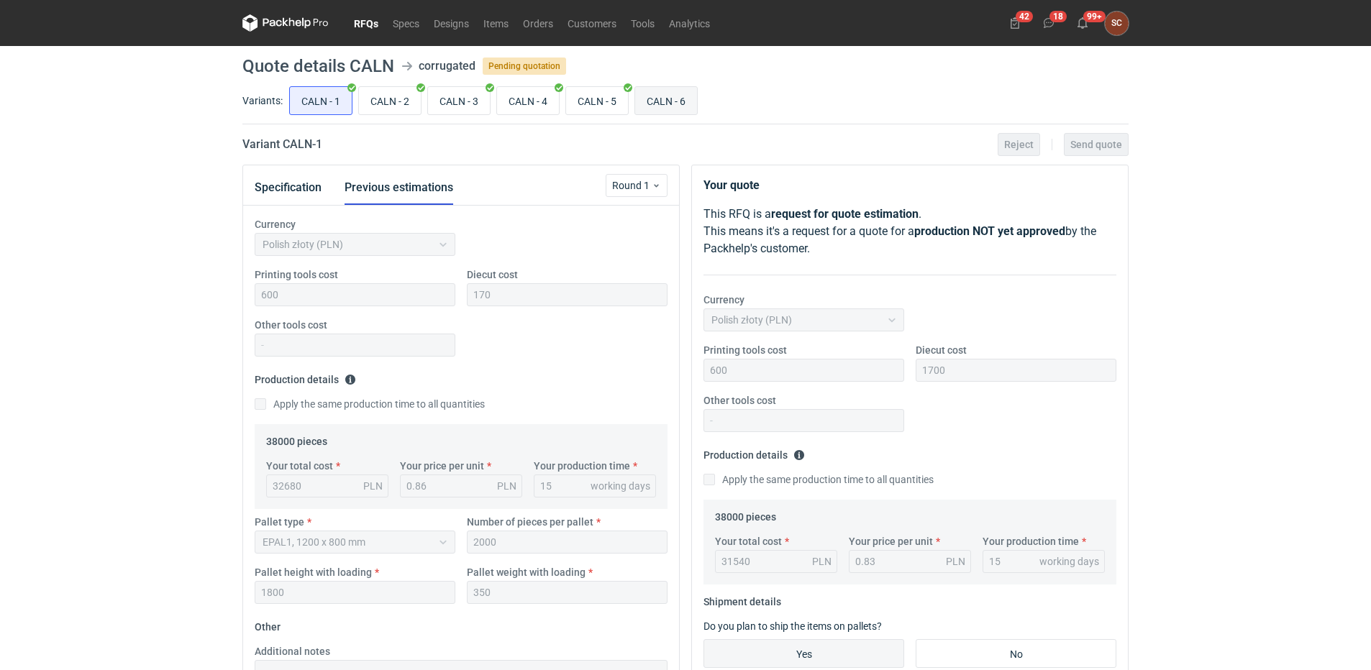
click at [657, 91] on input "CALN - 6" at bounding box center [666, 100] width 62 height 27
radio input "true"
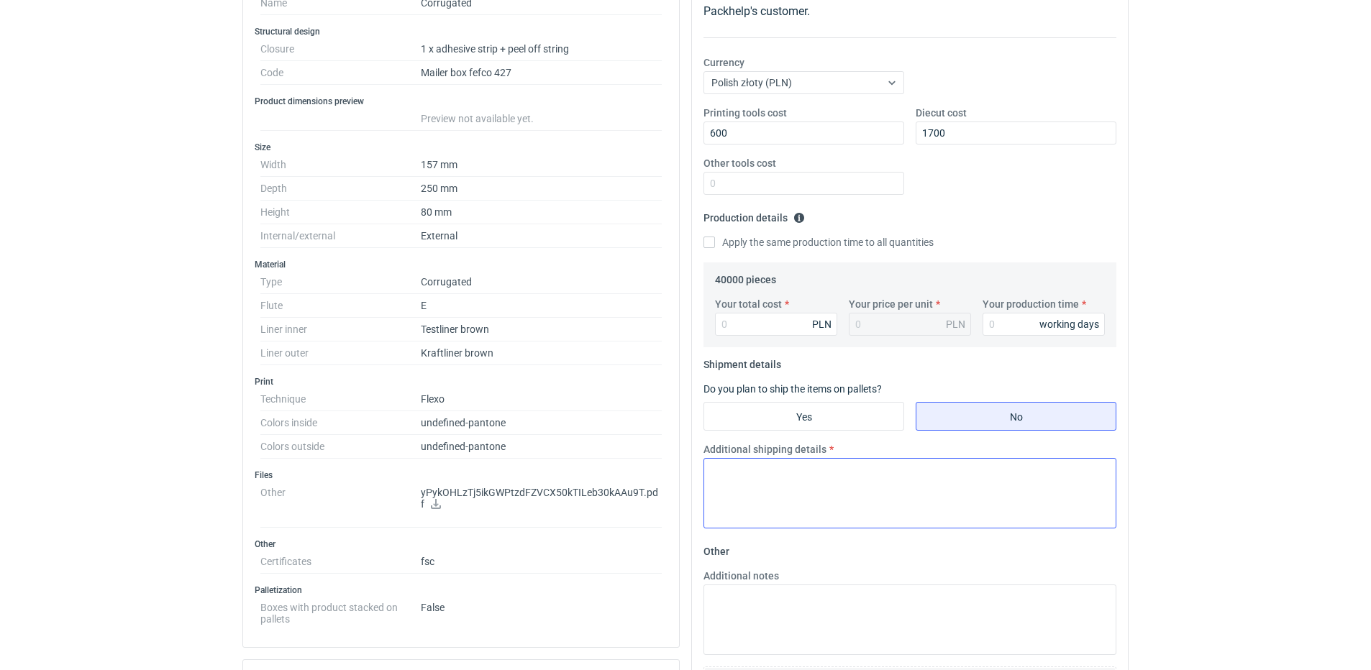
scroll to position [360, 0]
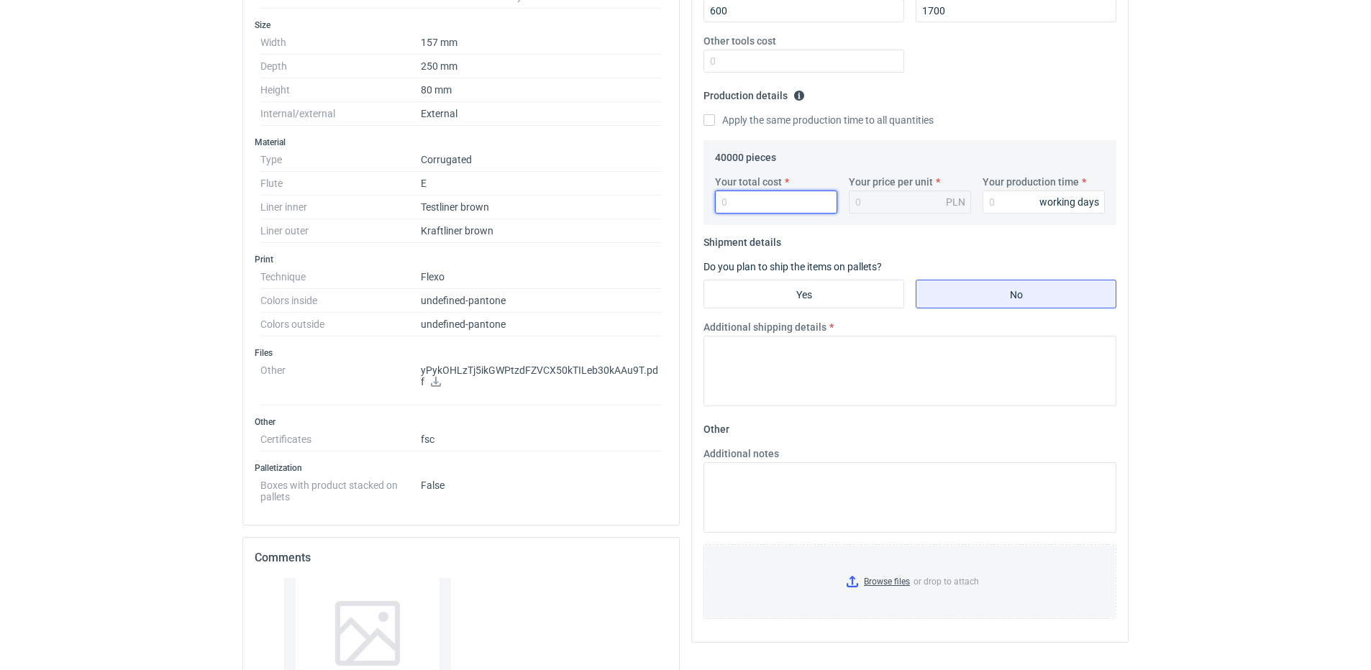
click at [726, 206] on input "Your total cost" at bounding box center [776, 202] width 122 height 23
click at [711, 115] on input "Apply the same production time to all quantities" at bounding box center [709, 120] width 12 height 12
checkbox input "true"
click at [792, 305] on input "Yes" at bounding box center [803, 293] width 199 height 27
radio input "true"
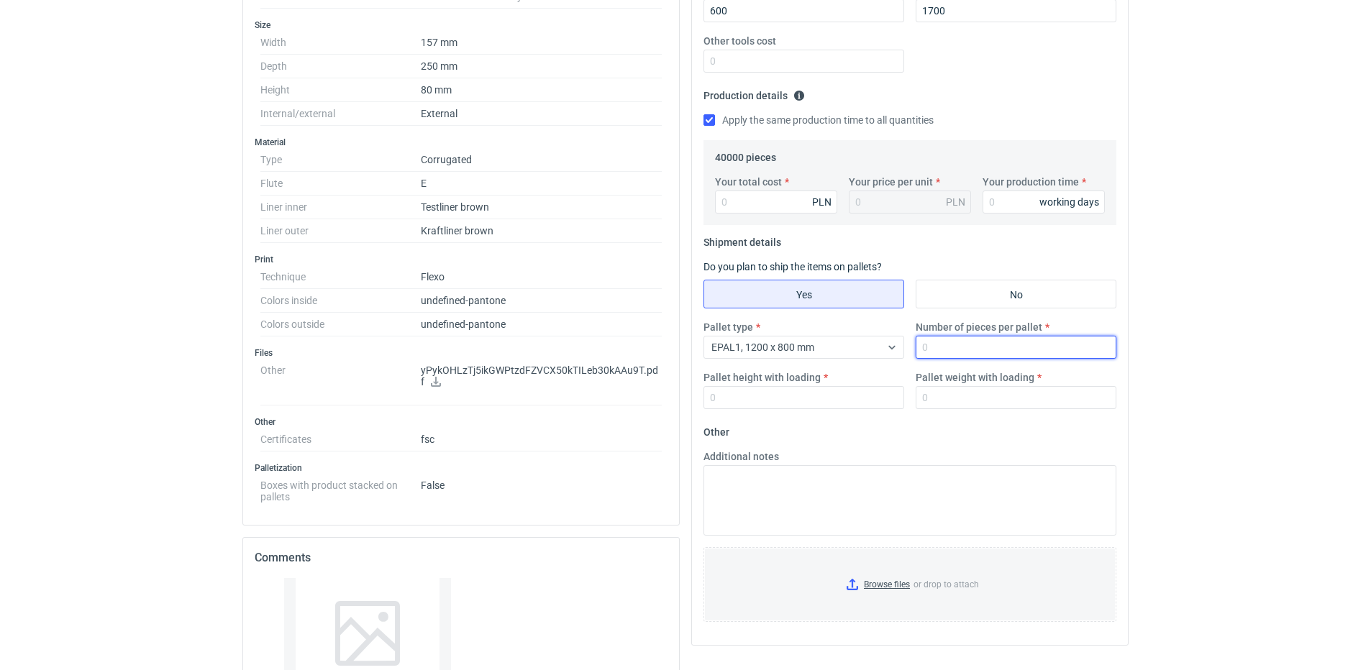
click at [977, 353] on input "Number of pieces per pallet" at bounding box center [1015, 347] width 201 height 23
type input "2000"
click at [787, 393] on input "Pallet height with loading" at bounding box center [803, 397] width 201 height 23
type input "1800"
click at [747, 197] on input "Your total cost" at bounding box center [776, 202] width 122 height 23
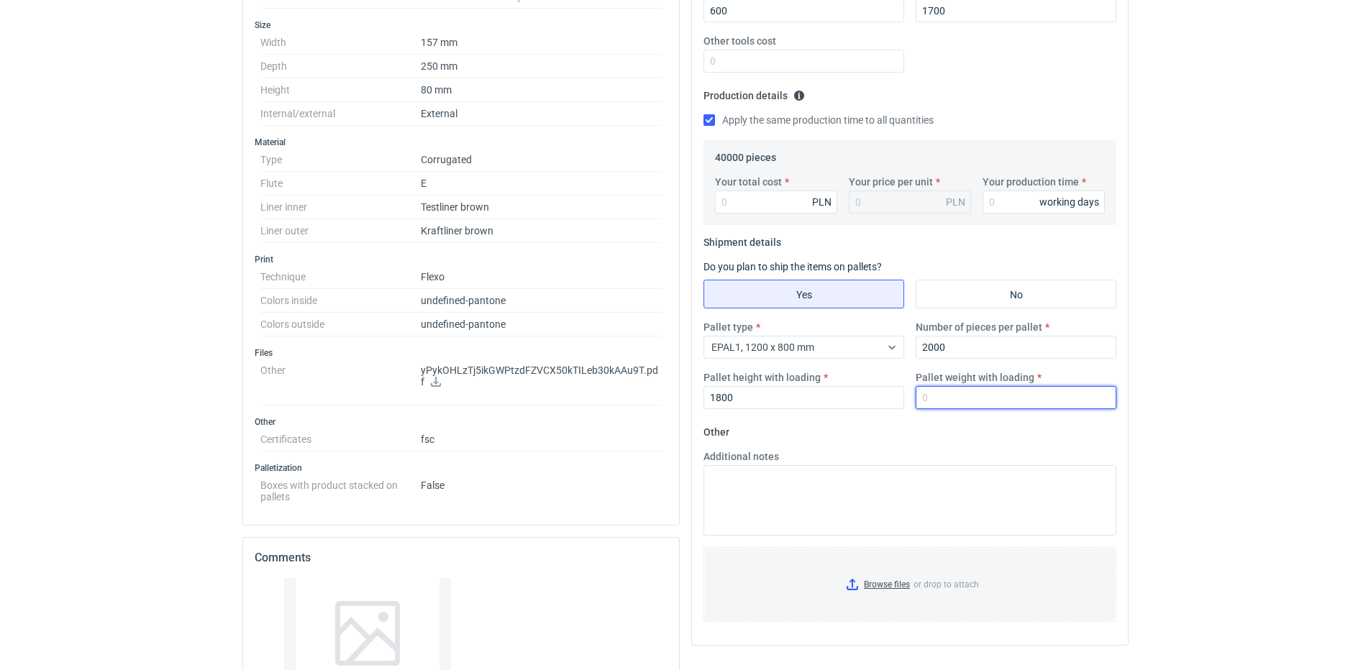
click at [936, 393] on input "Pallet weight with loading" at bounding box center [1015, 397] width 201 height 23
type input "350"
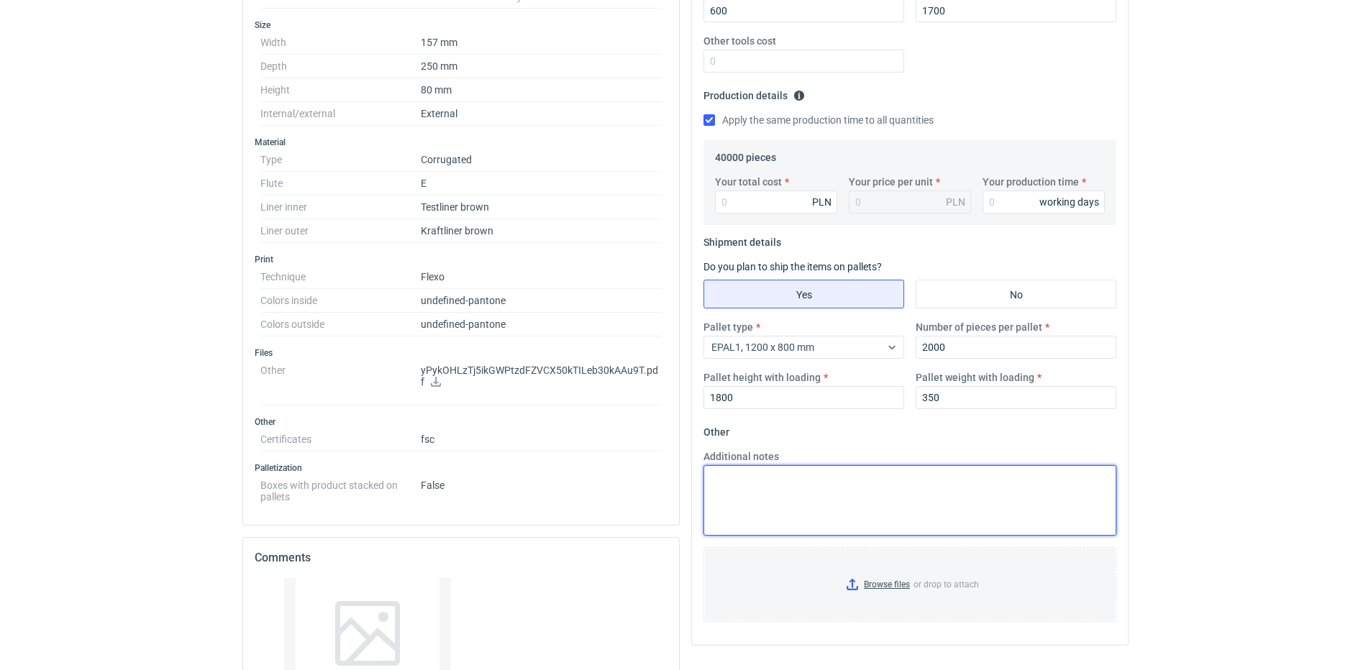
click at [856, 498] on textarea "Additional notes" at bounding box center [909, 500] width 413 height 70
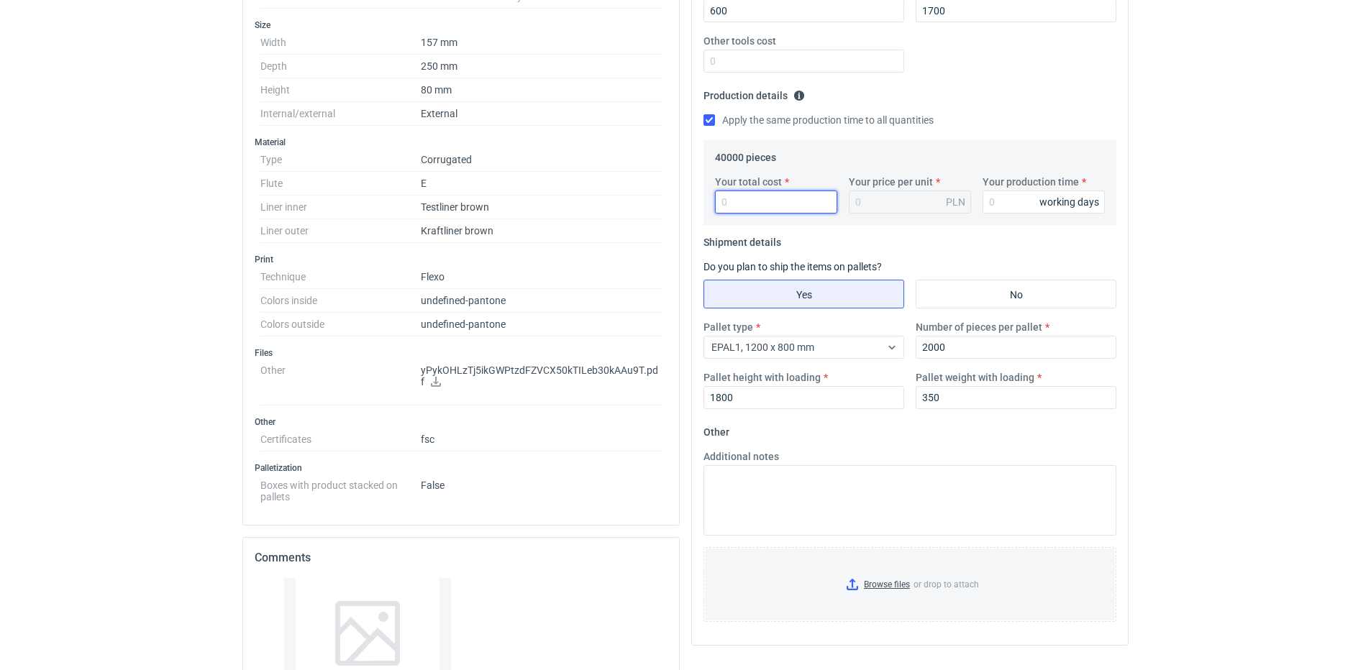
click at [757, 198] on input "Your total cost" at bounding box center [776, 202] width 122 height 23
click at [744, 204] on input "Your total cost" at bounding box center [776, 202] width 122 height 23
type input "31200"
type input "0.78"
type input "31200"
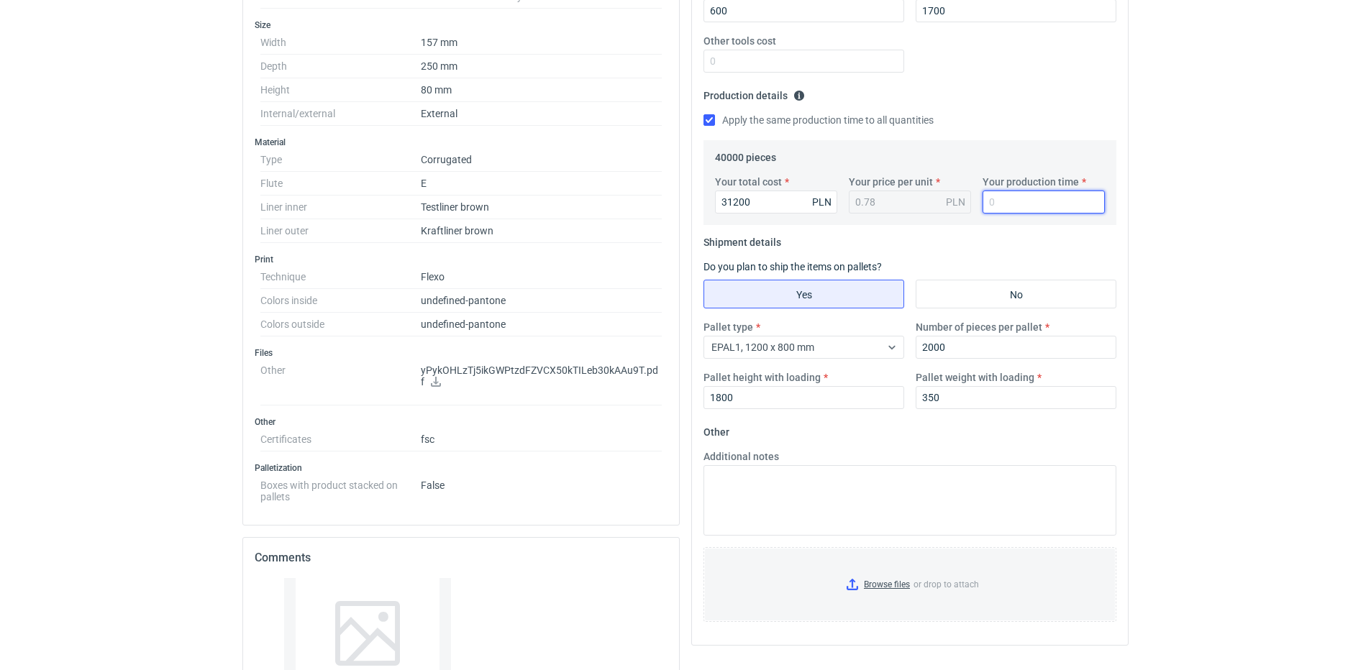
click at [1000, 208] on input "Your production time" at bounding box center [1043, 202] width 122 height 23
click at [989, 126] on div "Apply the same production time to all quantities" at bounding box center [909, 121] width 413 height 16
click at [1007, 202] on input "5" at bounding box center [1043, 202] width 122 height 23
drag, startPoint x: 976, startPoint y: 203, endPoint x: 935, endPoint y: 207, distance: 41.2
click at [939, 206] on div "Your total cost 31200 PLN Your price per unit 0.78 PLN Your production time 5 w…" at bounding box center [909, 200] width 401 height 50
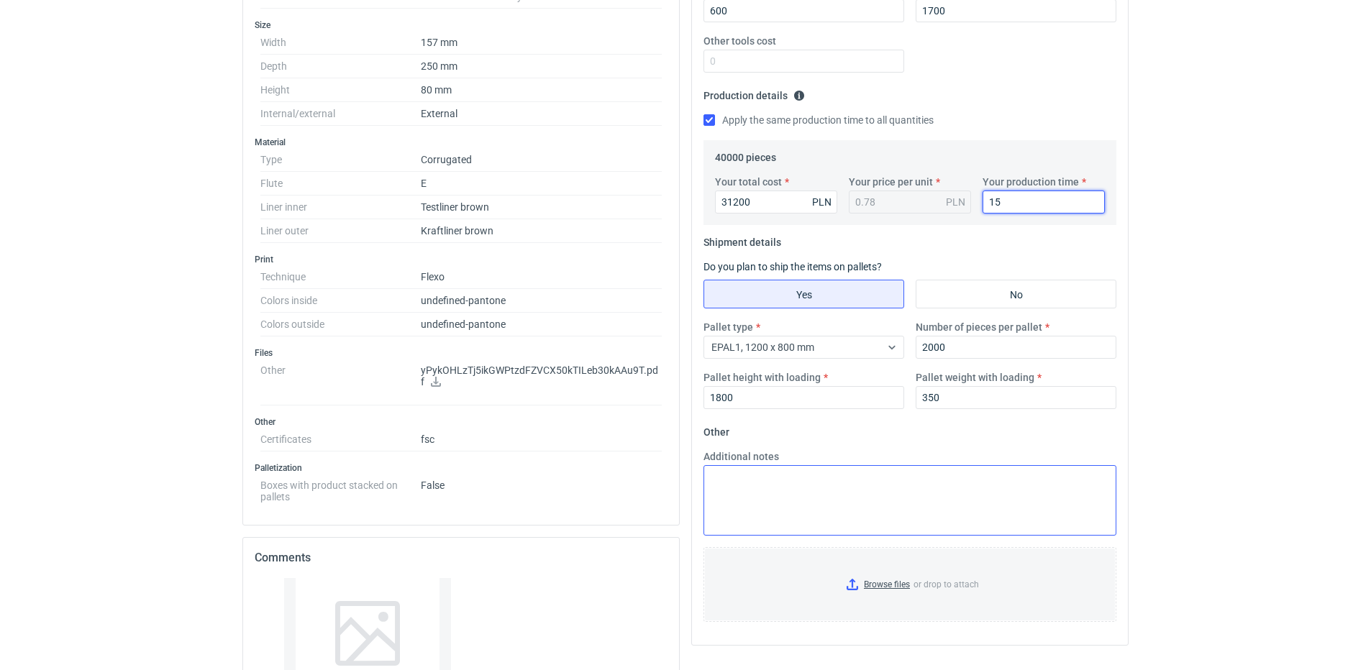
type input "15"
click at [853, 487] on textarea "Additional notes" at bounding box center [909, 500] width 413 height 70
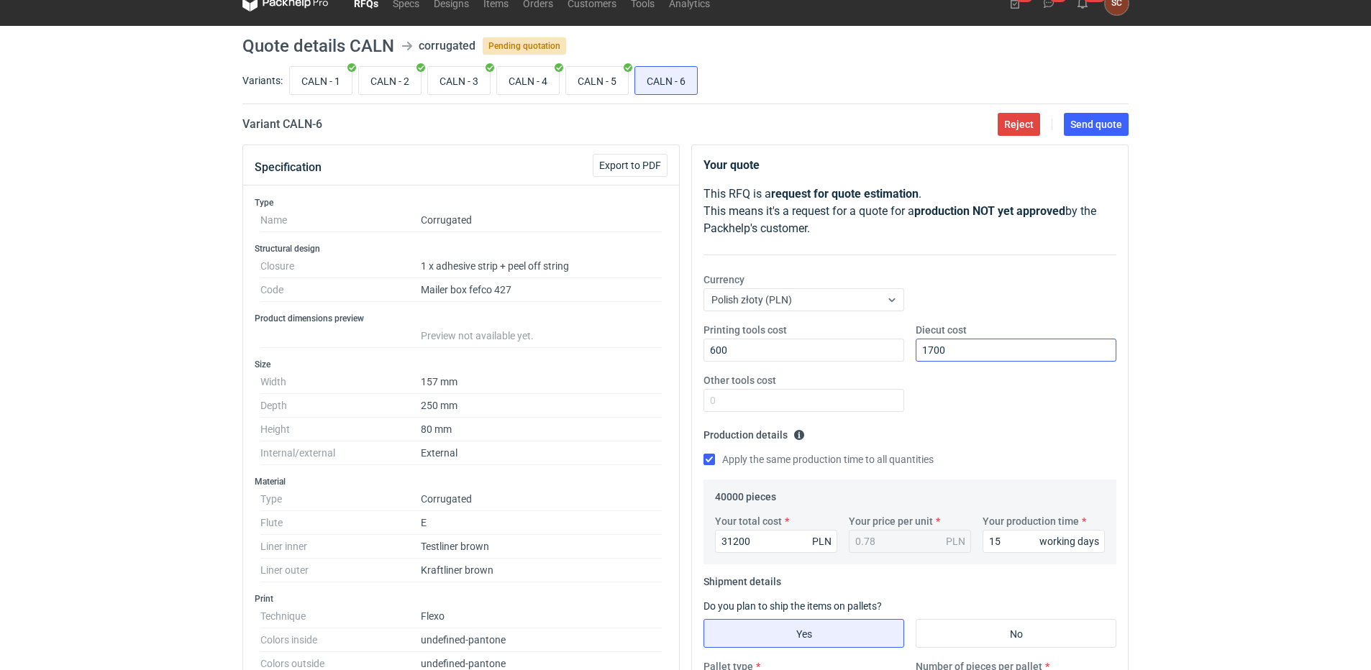
scroll to position [0, 0]
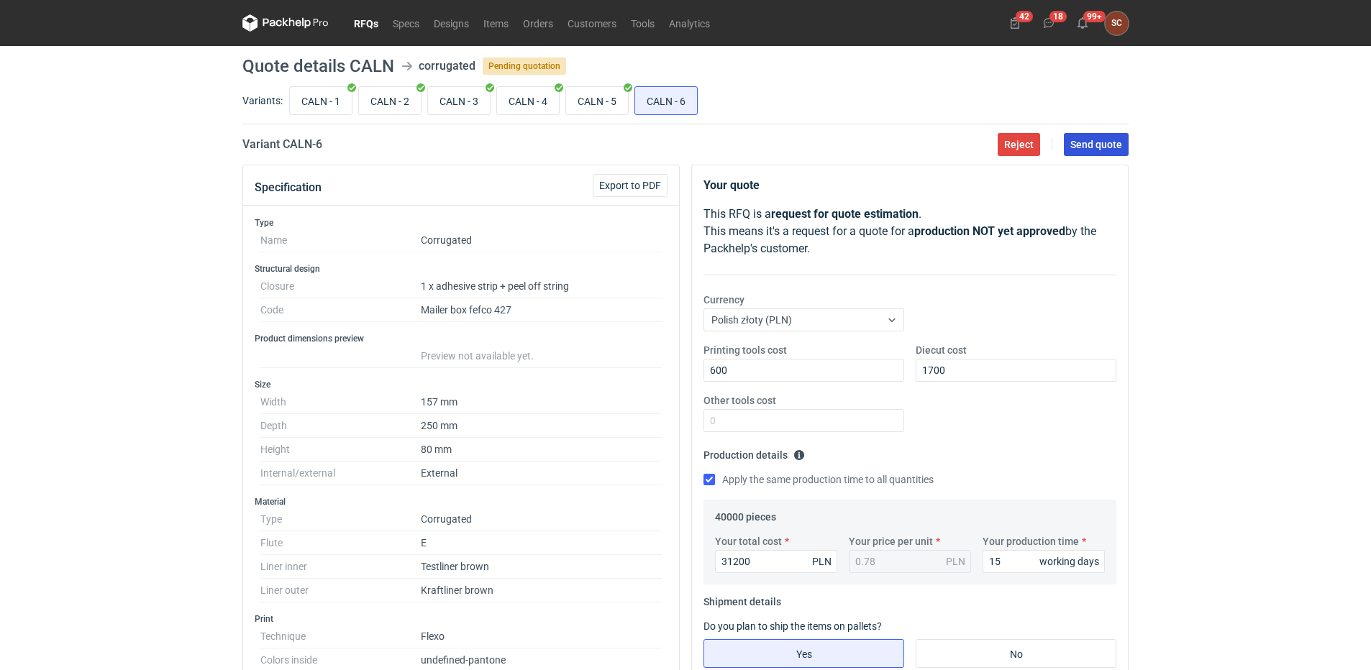
click at [1081, 140] on span "Send quote" at bounding box center [1096, 145] width 52 height 10
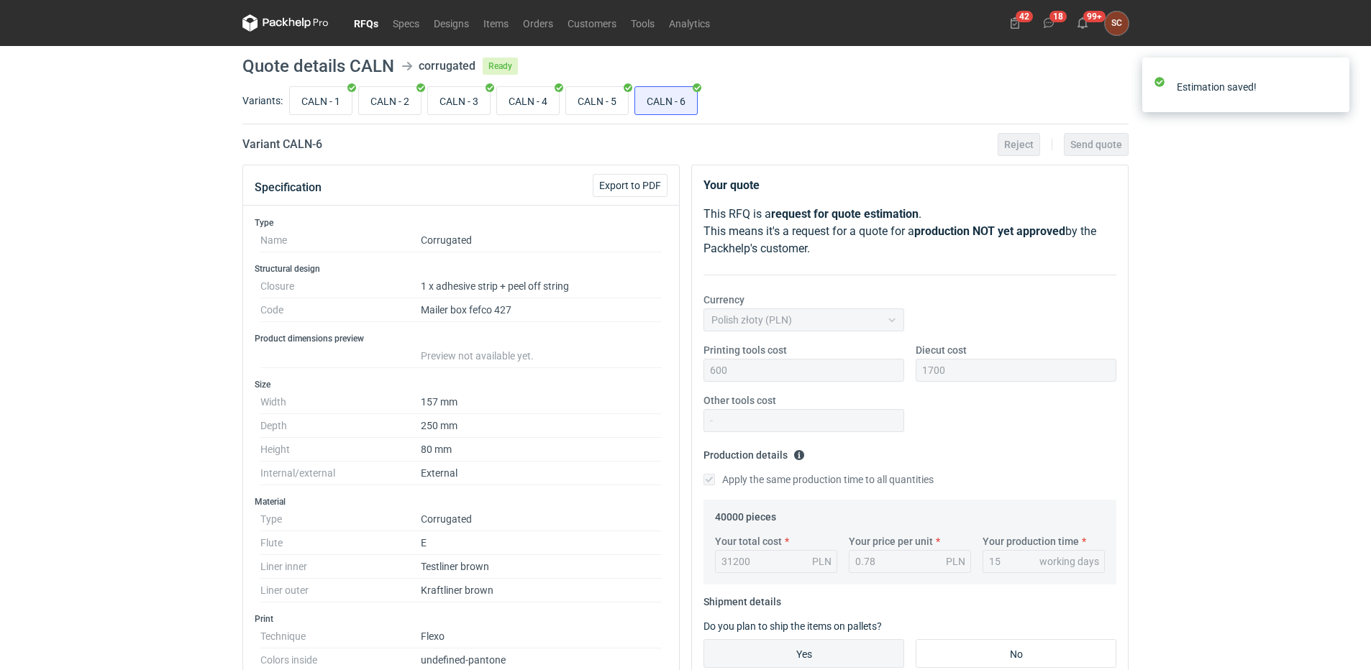
scroll to position [83, 0]
click at [123, 311] on div "RFQs Specs Designs Items Orders Customers Tools Analytics 42 18 99+ SC [PERSON_…" at bounding box center [685, 335] width 1371 height 670
click at [134, 265] on div "RFQs Specs Designs Items Orders Customers Tools Analytics 42 18 99+ SC [PERSON_…" at bounding box center [685, 335] width 1371 height 670
click at [551, 19] on link "Orders" at bounding box center [538, 22] width 45 height 17
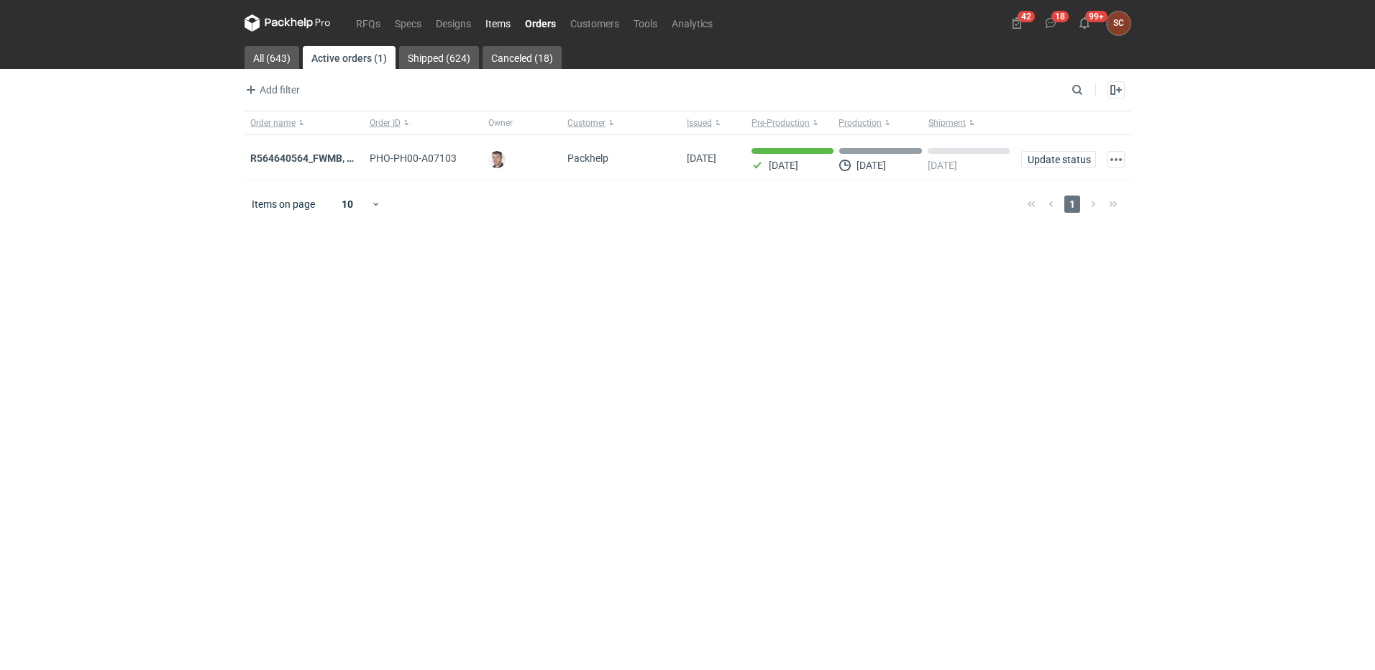
click at [492, 27] on link "Items" at bounding box center [498, 22] width 40 height 17
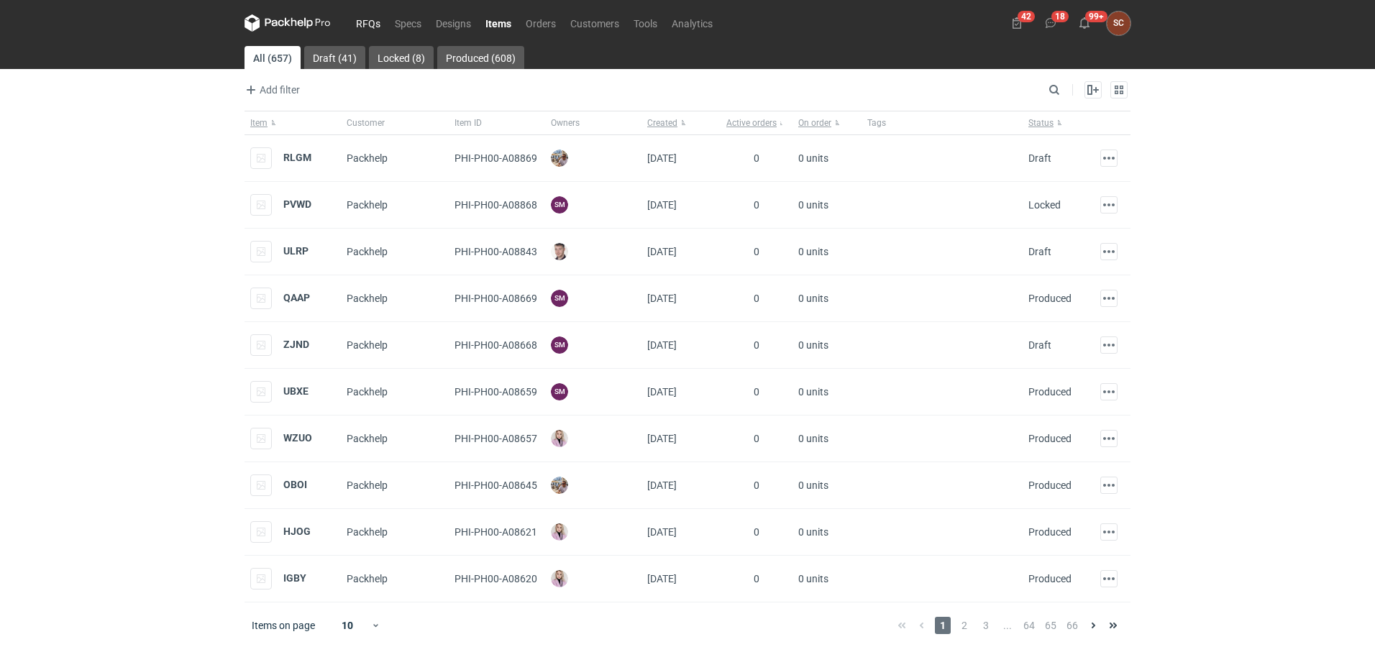
click at [384, 24] on link "RFQs" at bounding box center [368, 22] width 39 height 17
